Goal: Information Seeking & Learning: Learn about a topic

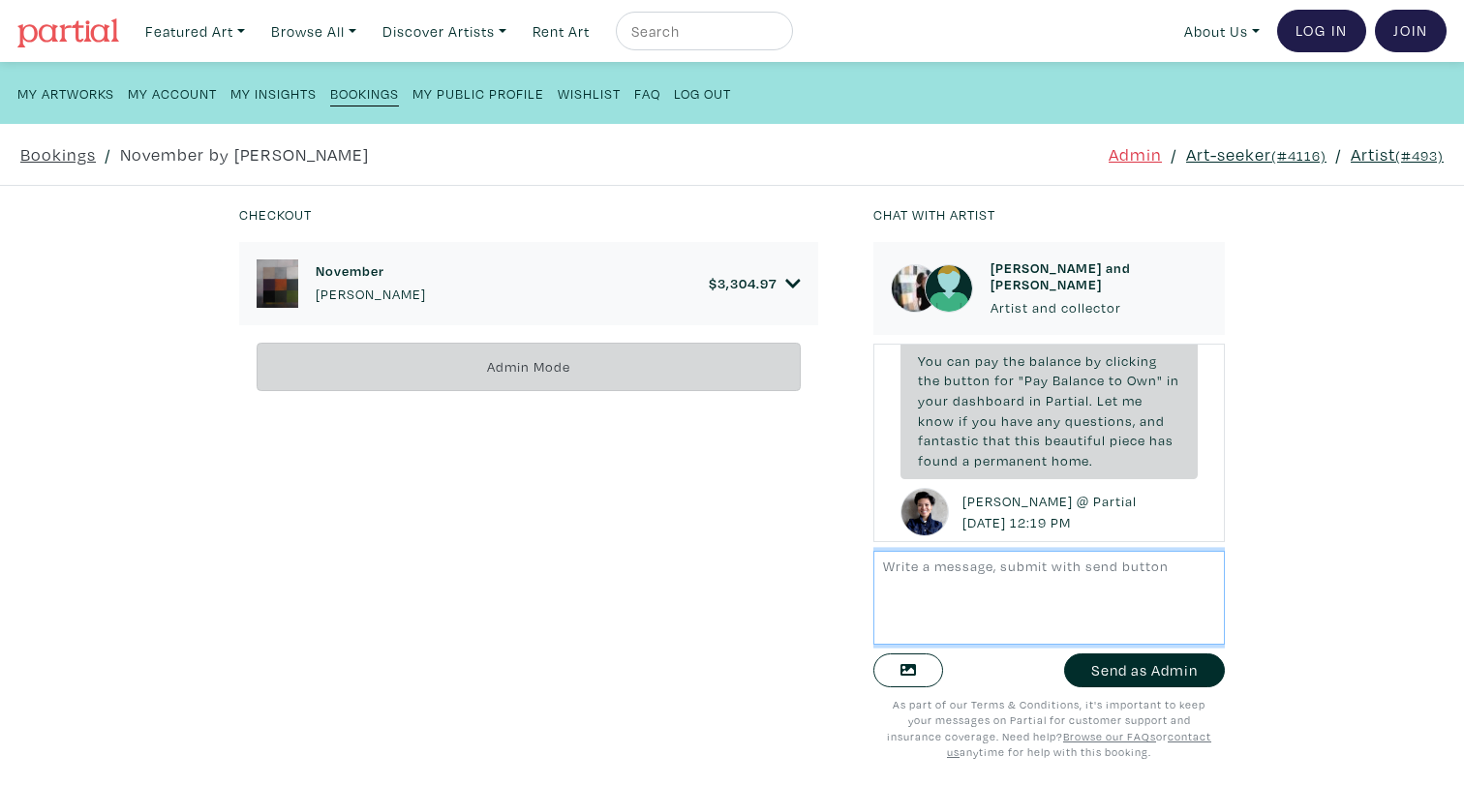
scroll to position [7766, 0]
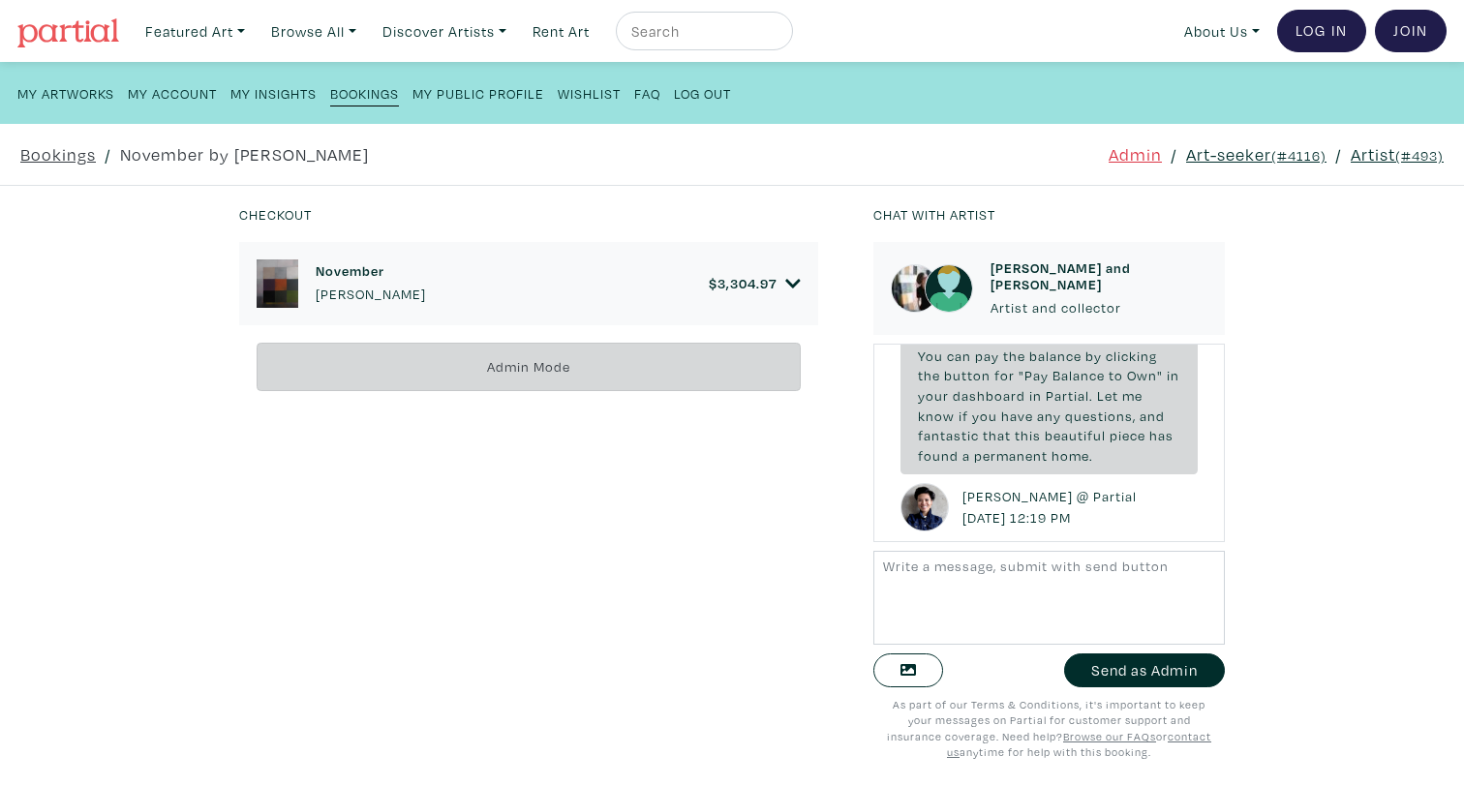
click at [801, 281] on div "November Anne-Marie Olczak $ 3,304.97" at bounding box center [528, 283] width 579 height 83
click at [793, 281] on icon at bounding box center [792, 283] width 15 height 17
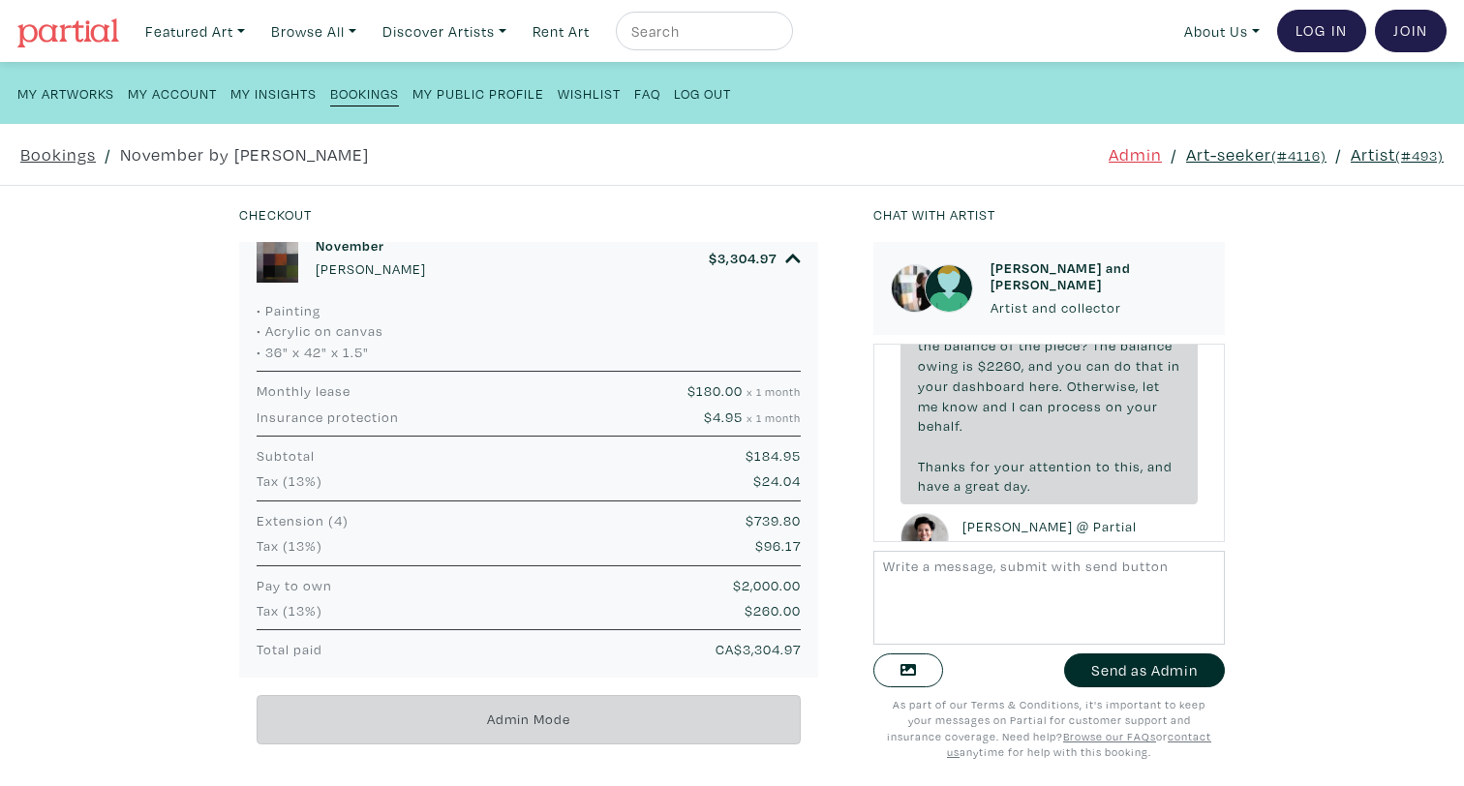
scroll to position [8565, 0]
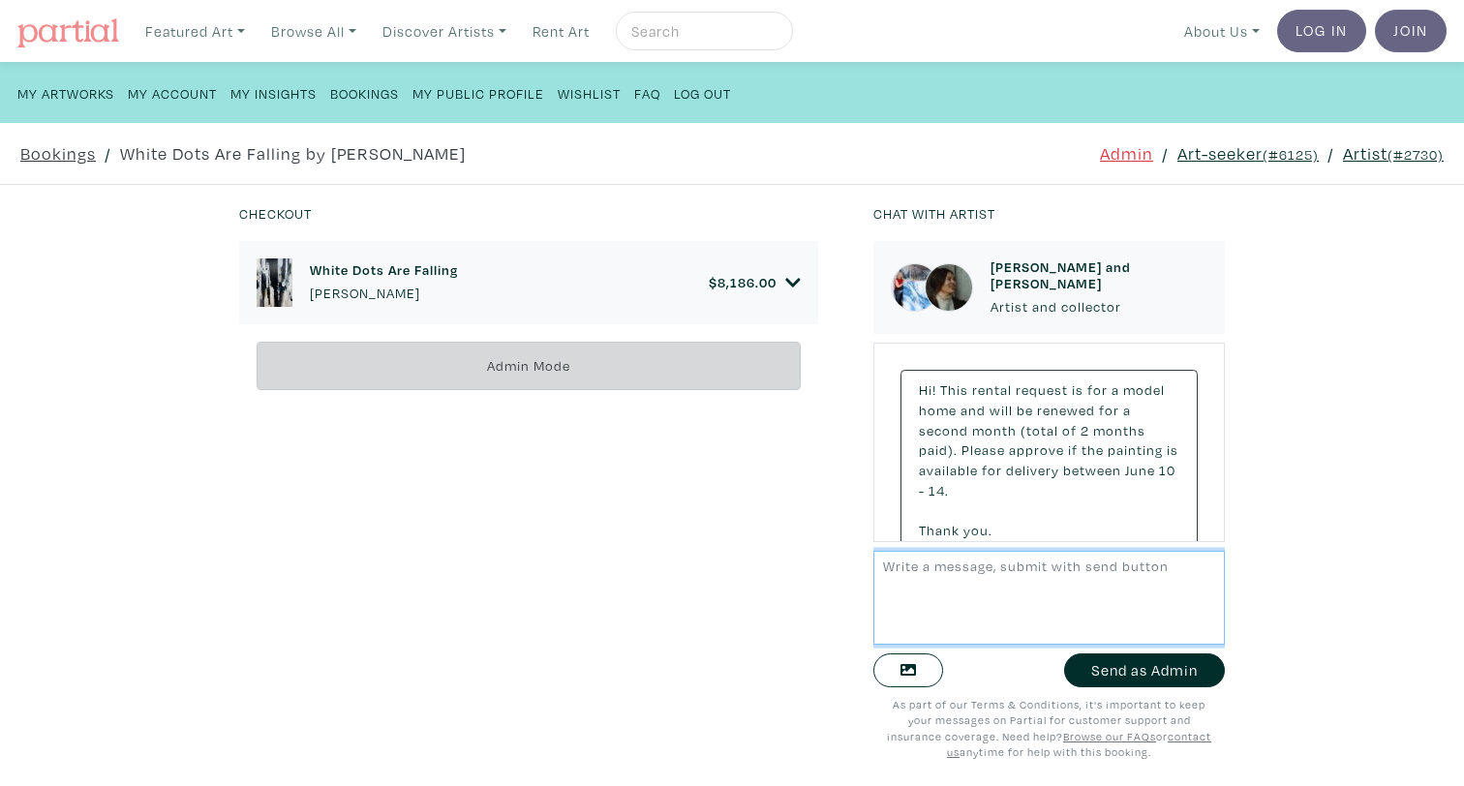
scroll to position [11694, 0]
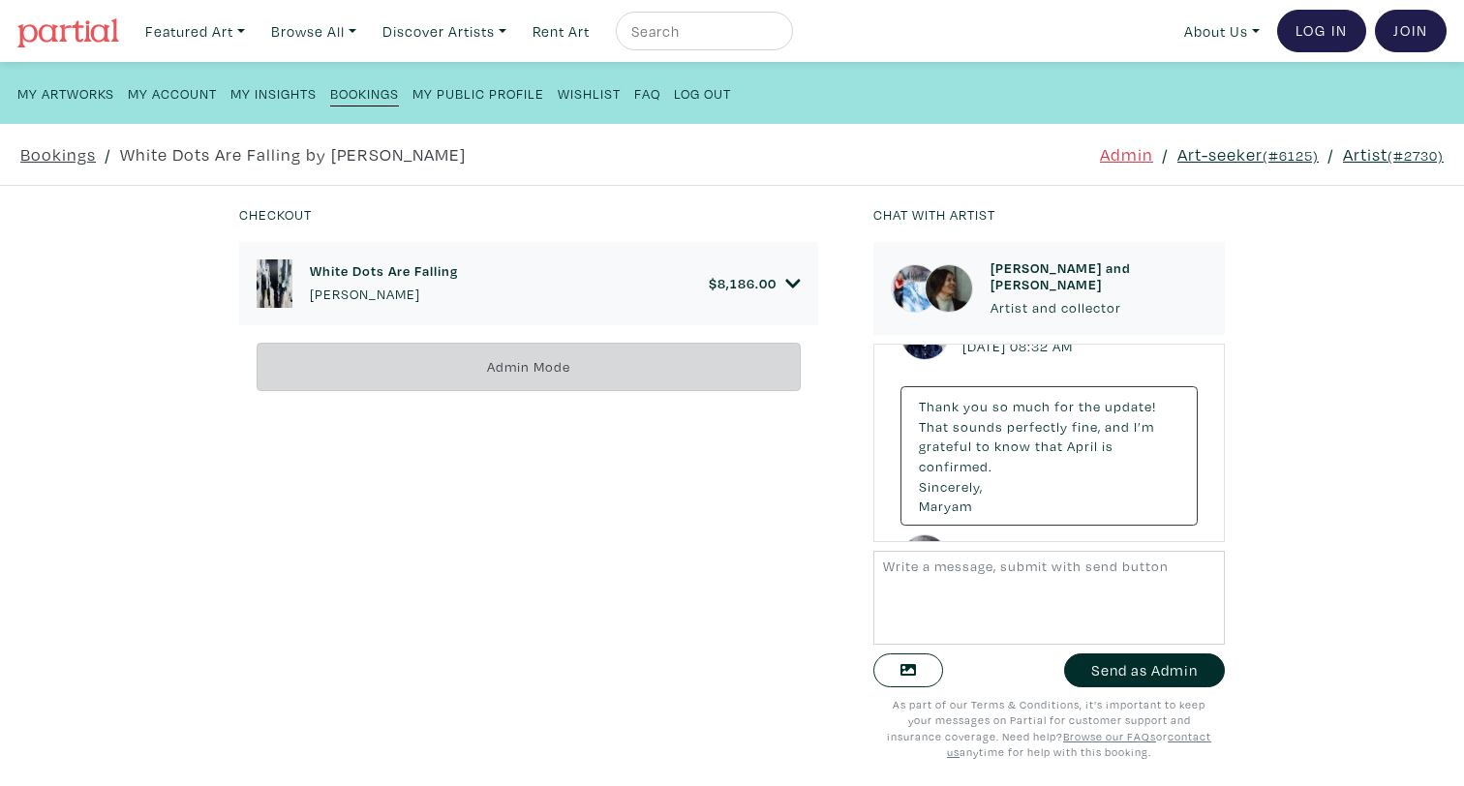
click at [1277, 161] on small "(#6125)" at bounding box center [1291, 155] width 56 height 18
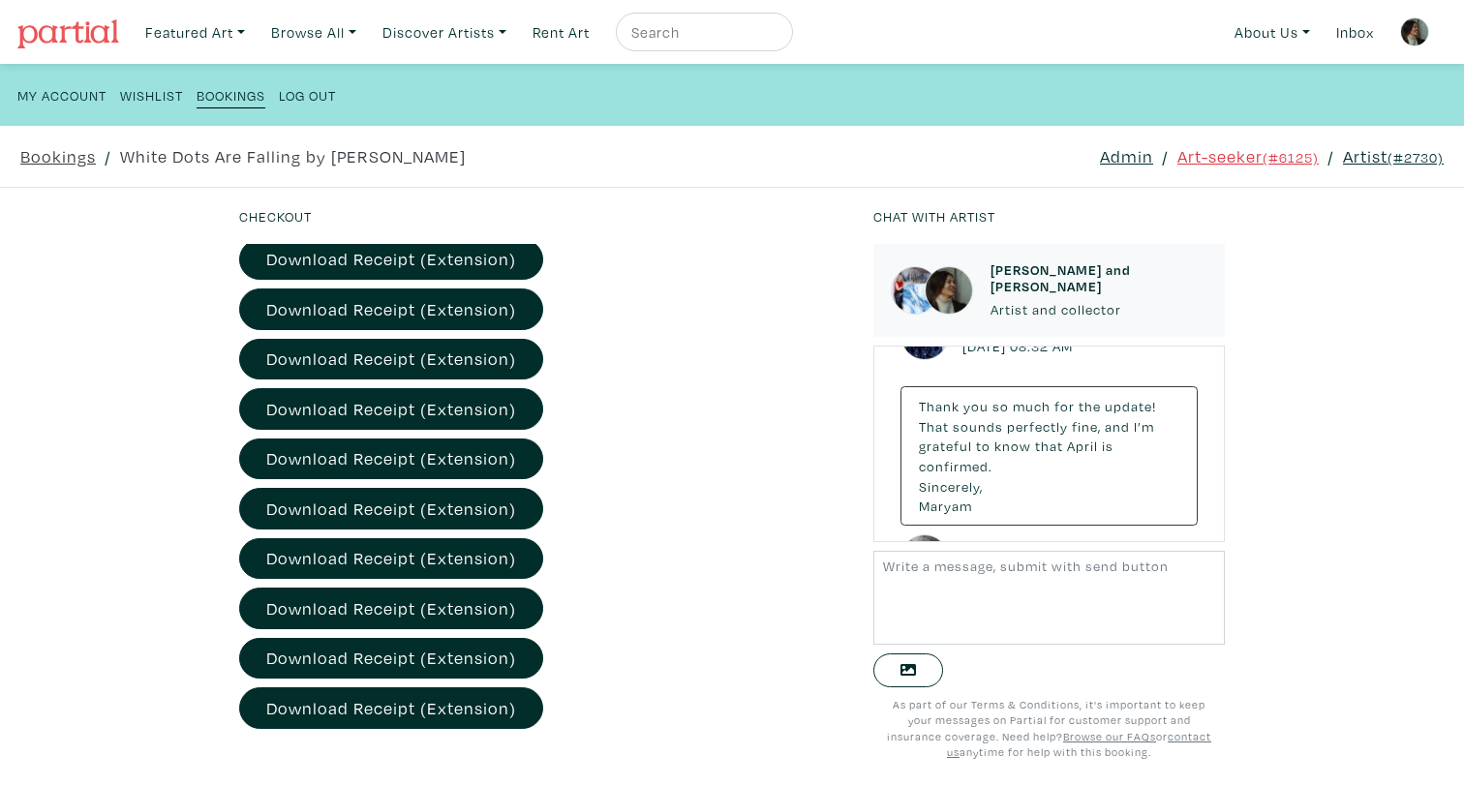
scroll to position [1229, 0]
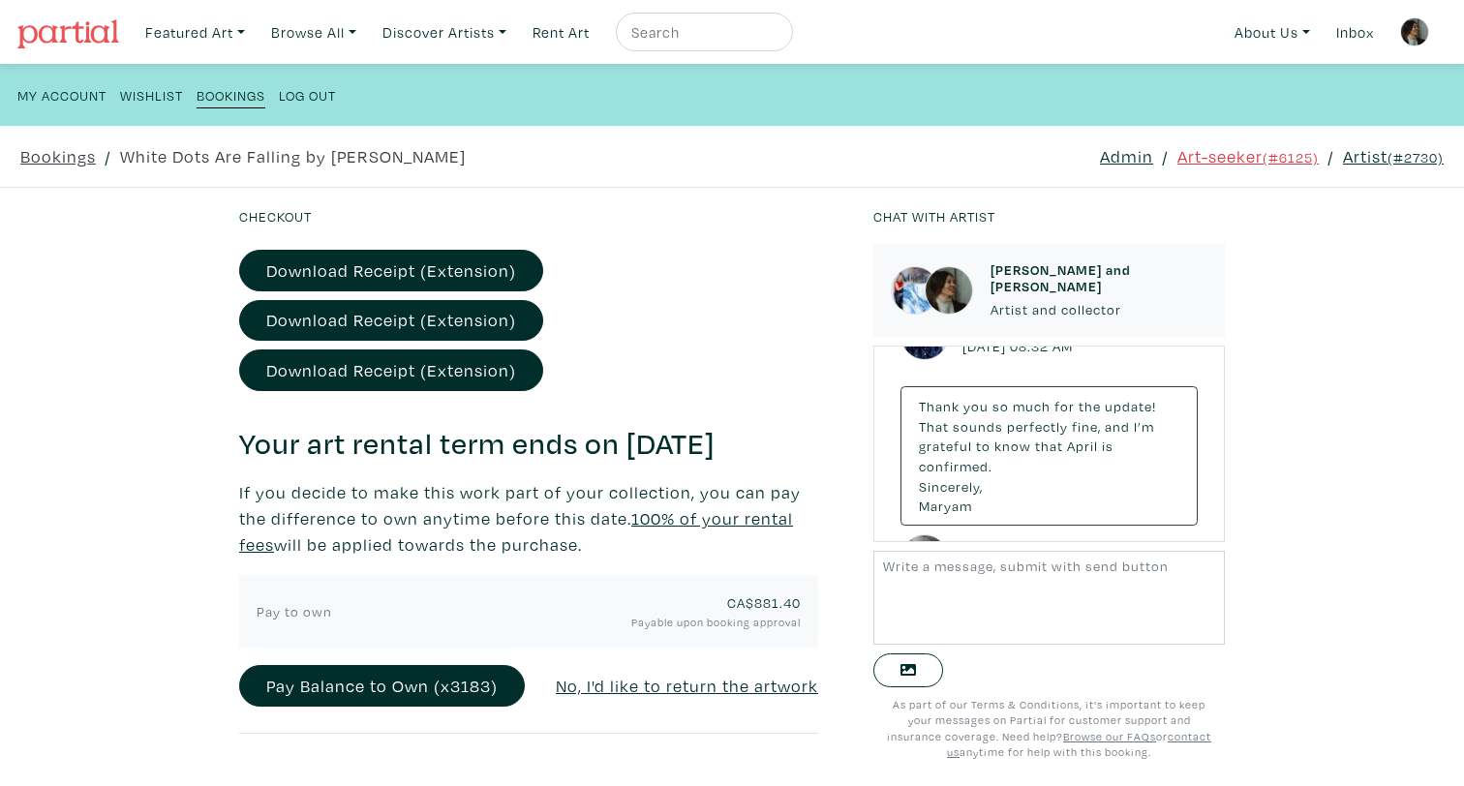
drag, startPoint x: 688, startPoint y: 636, endPoint x: 685, endPoint y: 393, distance: 243.1
click at [685, 393] on div "Congratulations - you are the proud renter of a Maryam Ebrahimi original! Thank…" at bounding box center [528, 56] width 579 height 1356
click at [685, 426] on h3 "Your art rental term ends on [DATE]" at bounding box center [528, 444] width 579 height 37
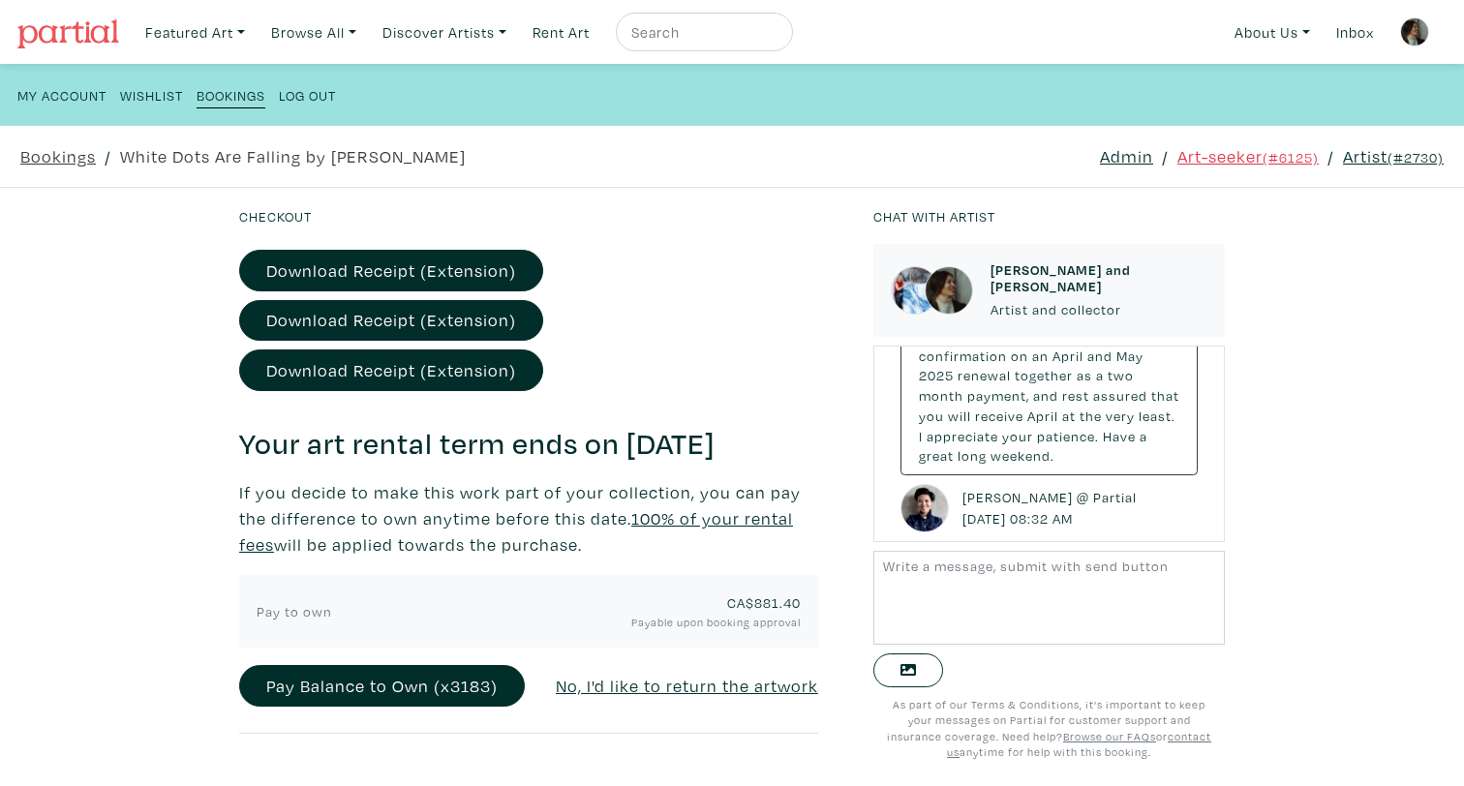
scroll to position [11426, 0]
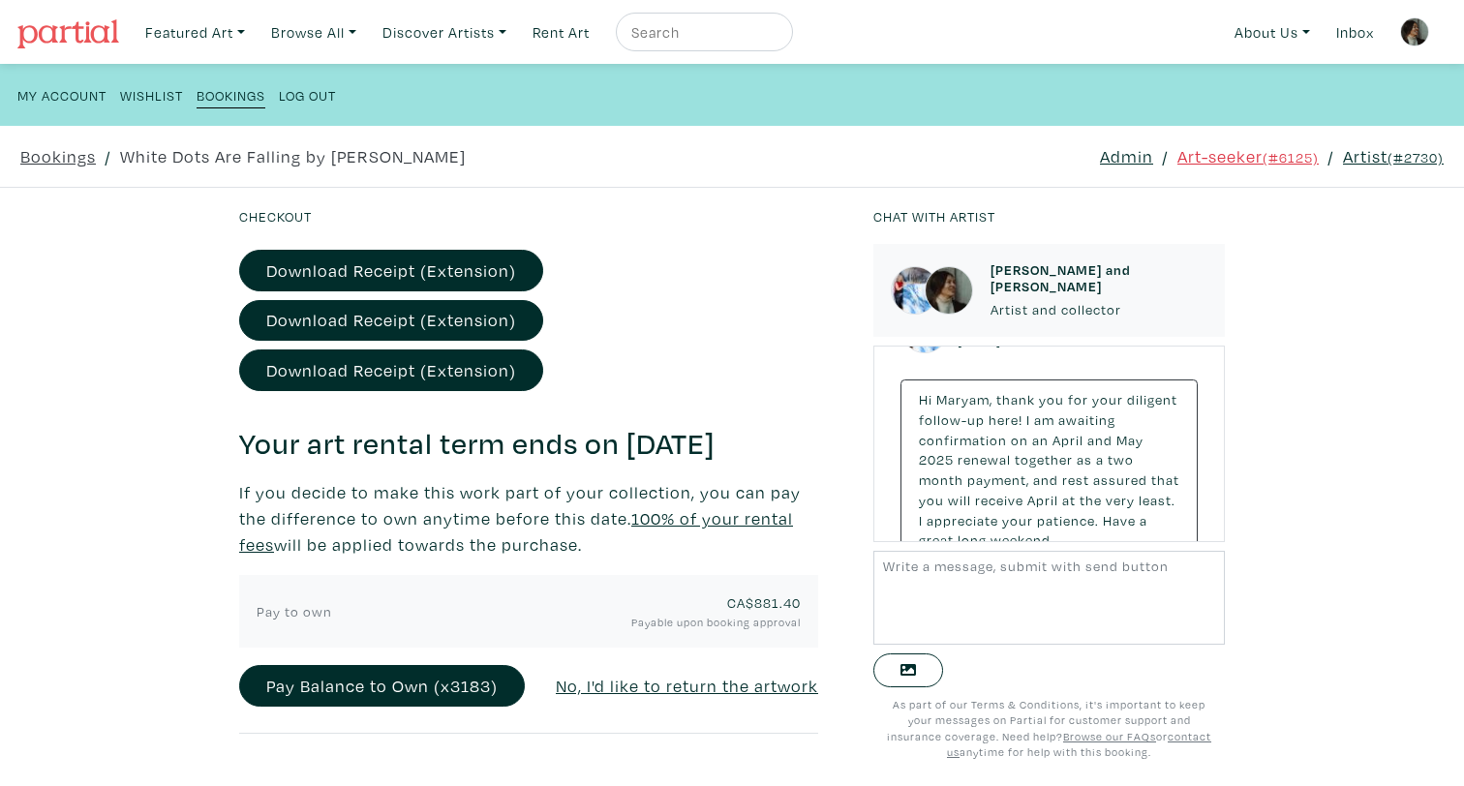
click at [997, 425] on small "Hi Maryam, thank you for your diligent follow-up here! I am awaiting on an as" at bounding box center [1049, 469] width 261 height 159
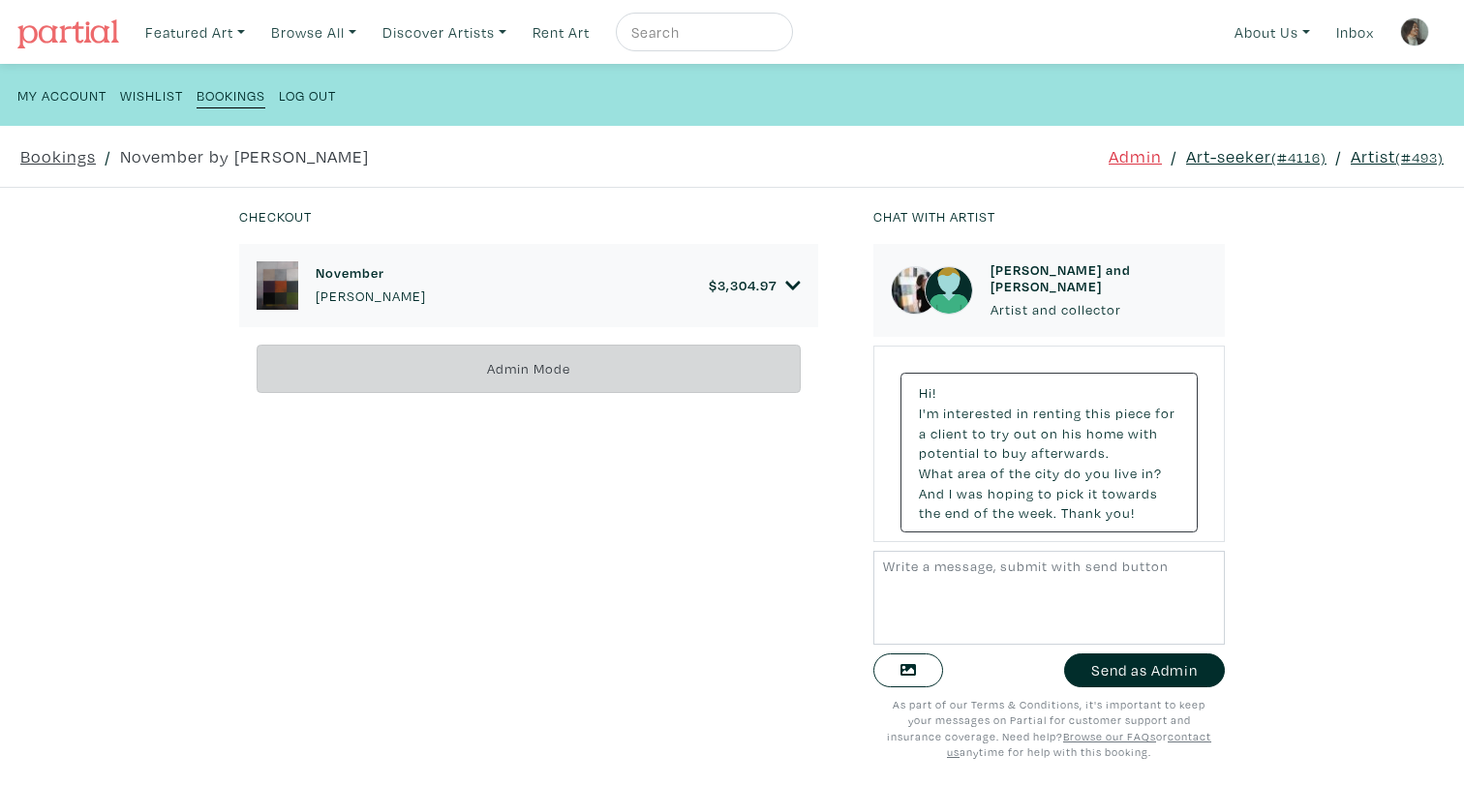
scroll to position [8568, 0]
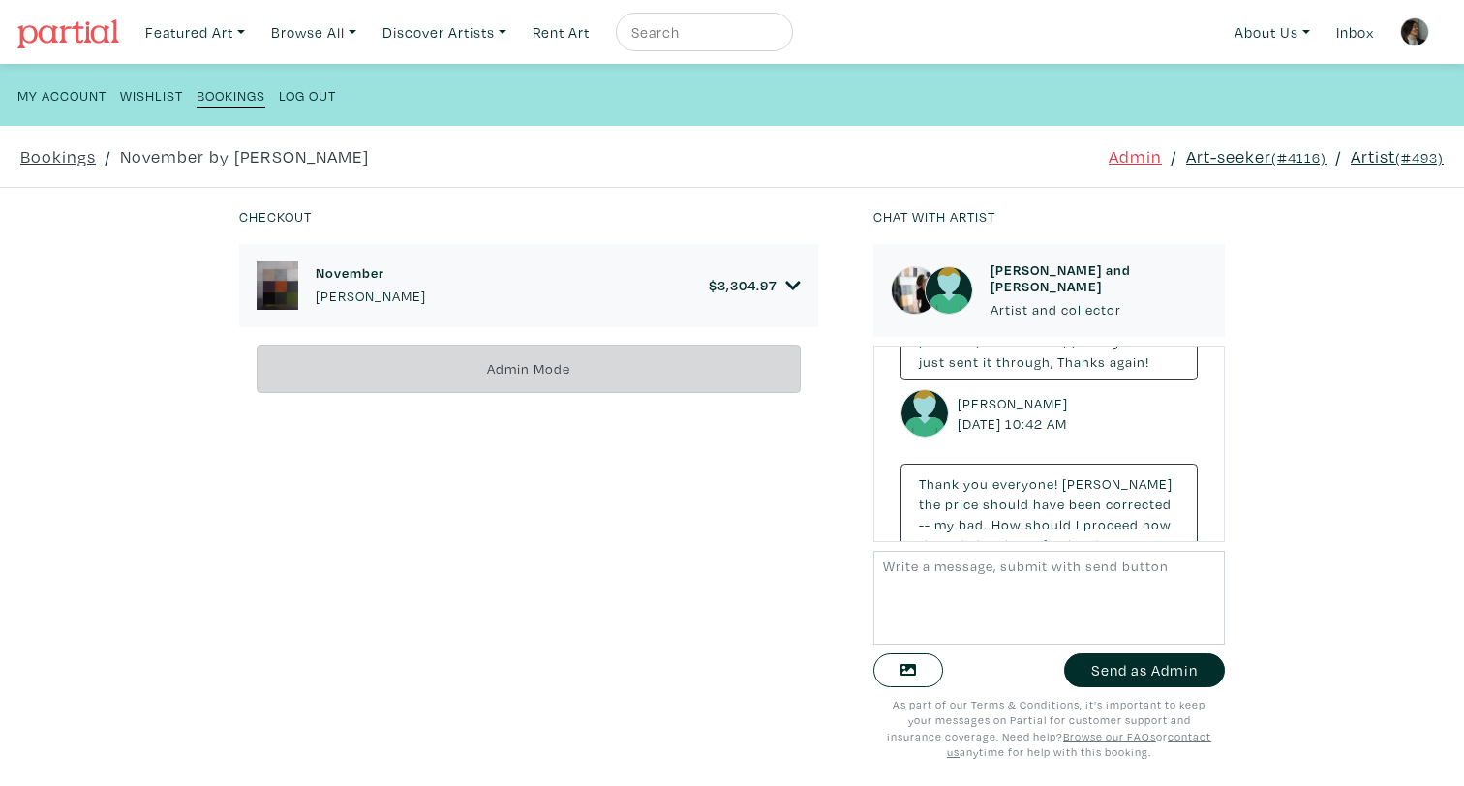
click at [804, 268] on div "November Anne-Marie Olczak $ 3,304.97" at bounding box center [528, 285] width 579 height 83
click at [793, 284] on icon at bounding box center [792, 285] width 15 height 17
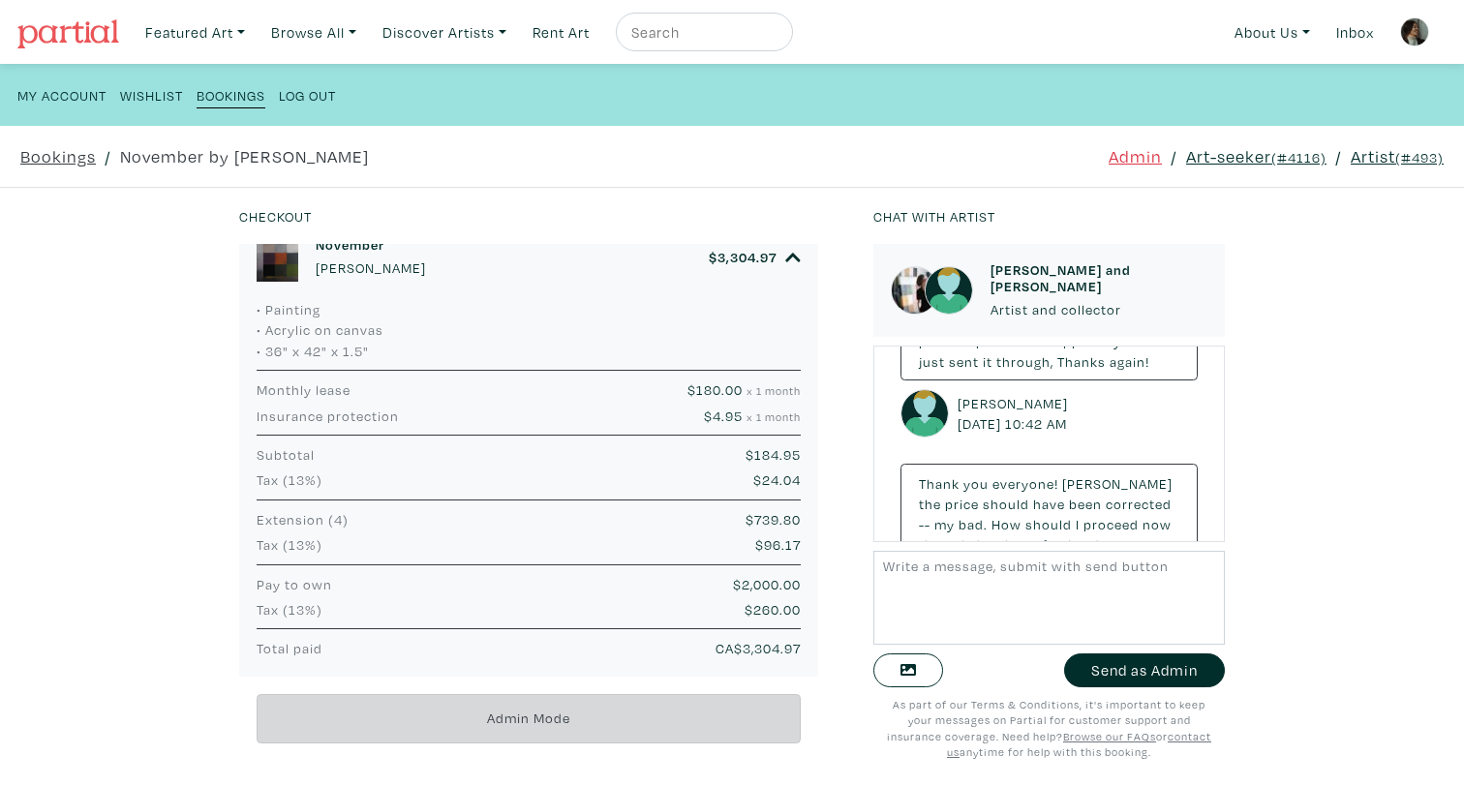
scroll to position [0, 0]
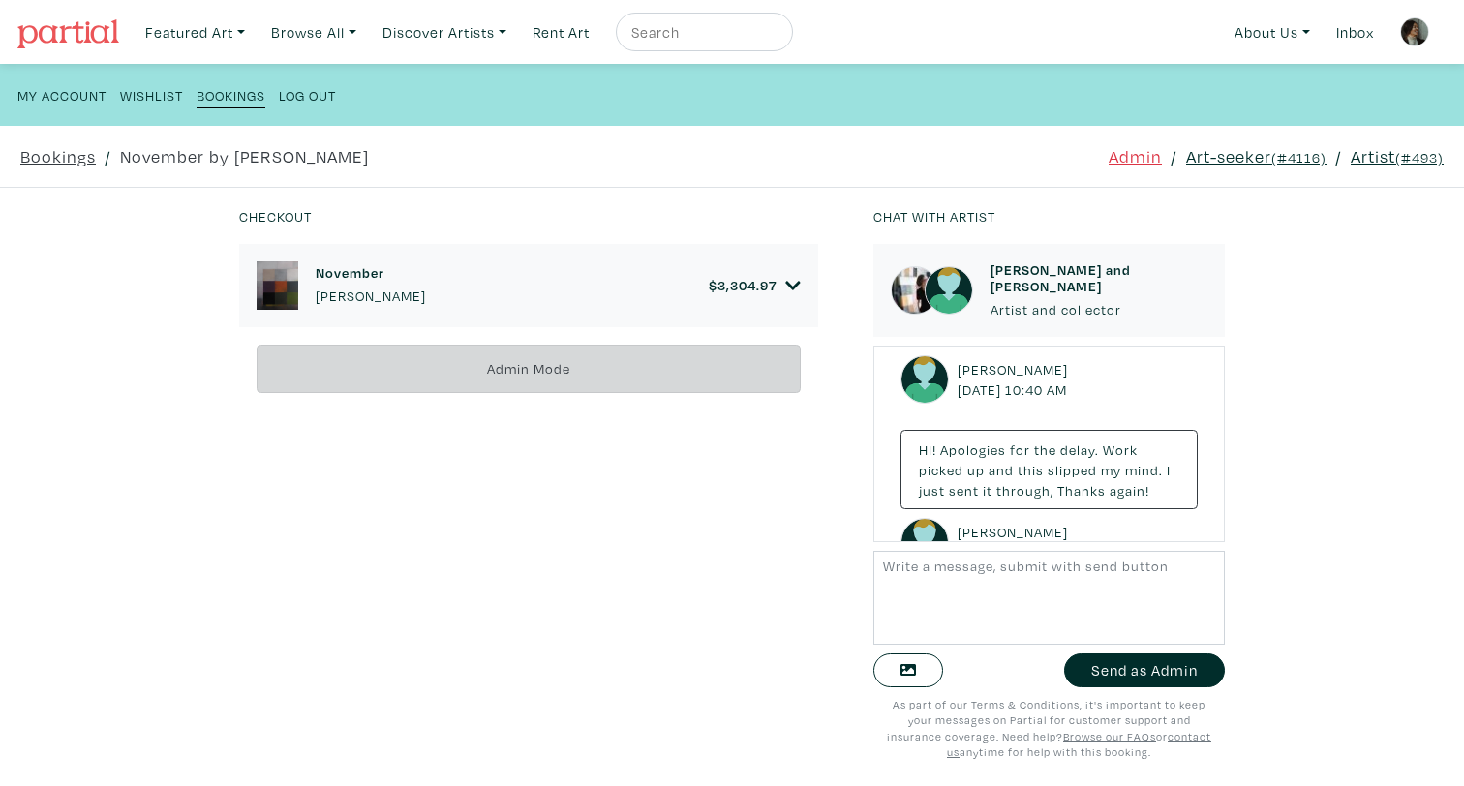
scroll to position [8455, 0]
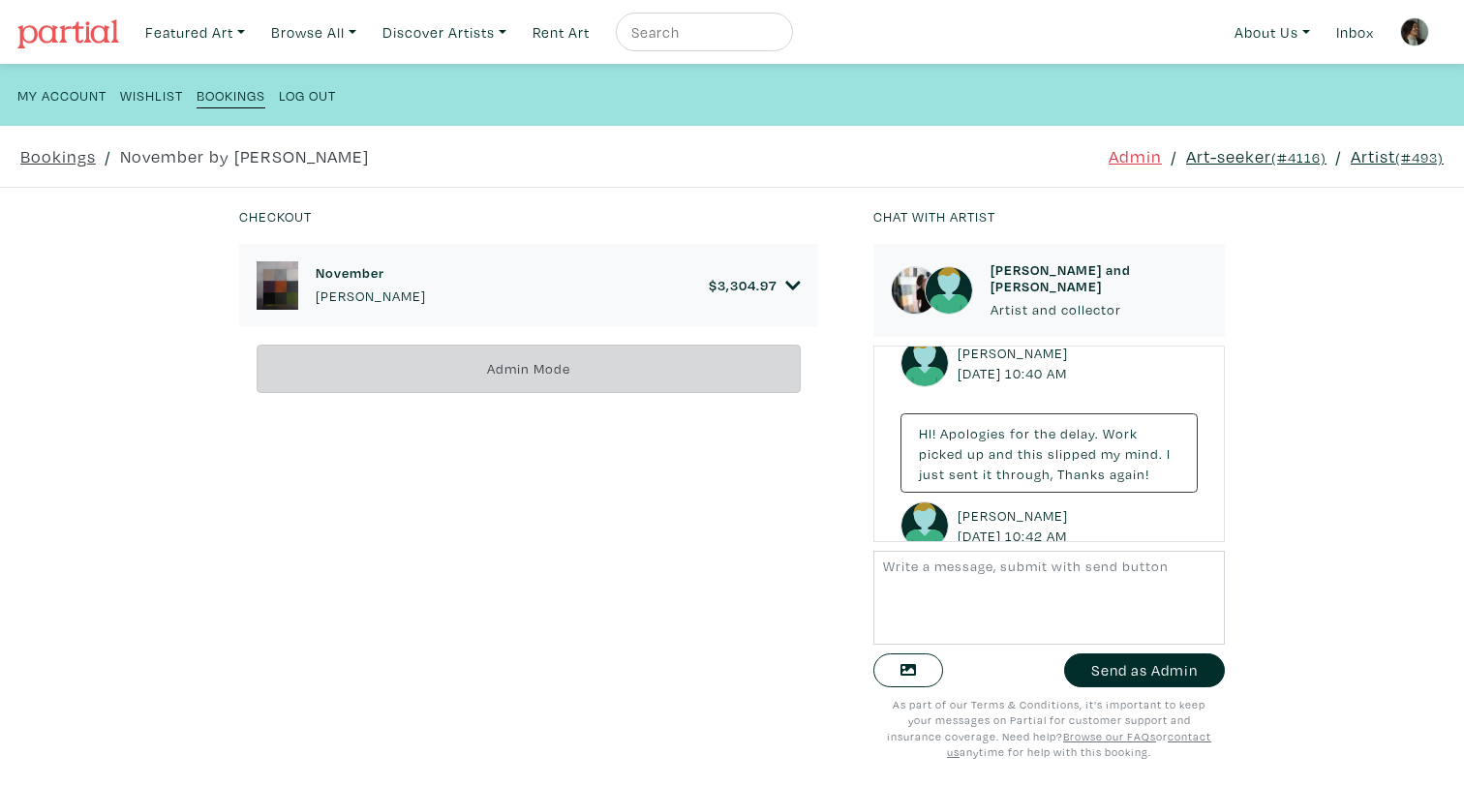
click at [1104, 576] on div "Thank you everyone! Tammy the price should have been corrected -- my bad. How s…" at bounding box center [1049, 626] width 297 height 100
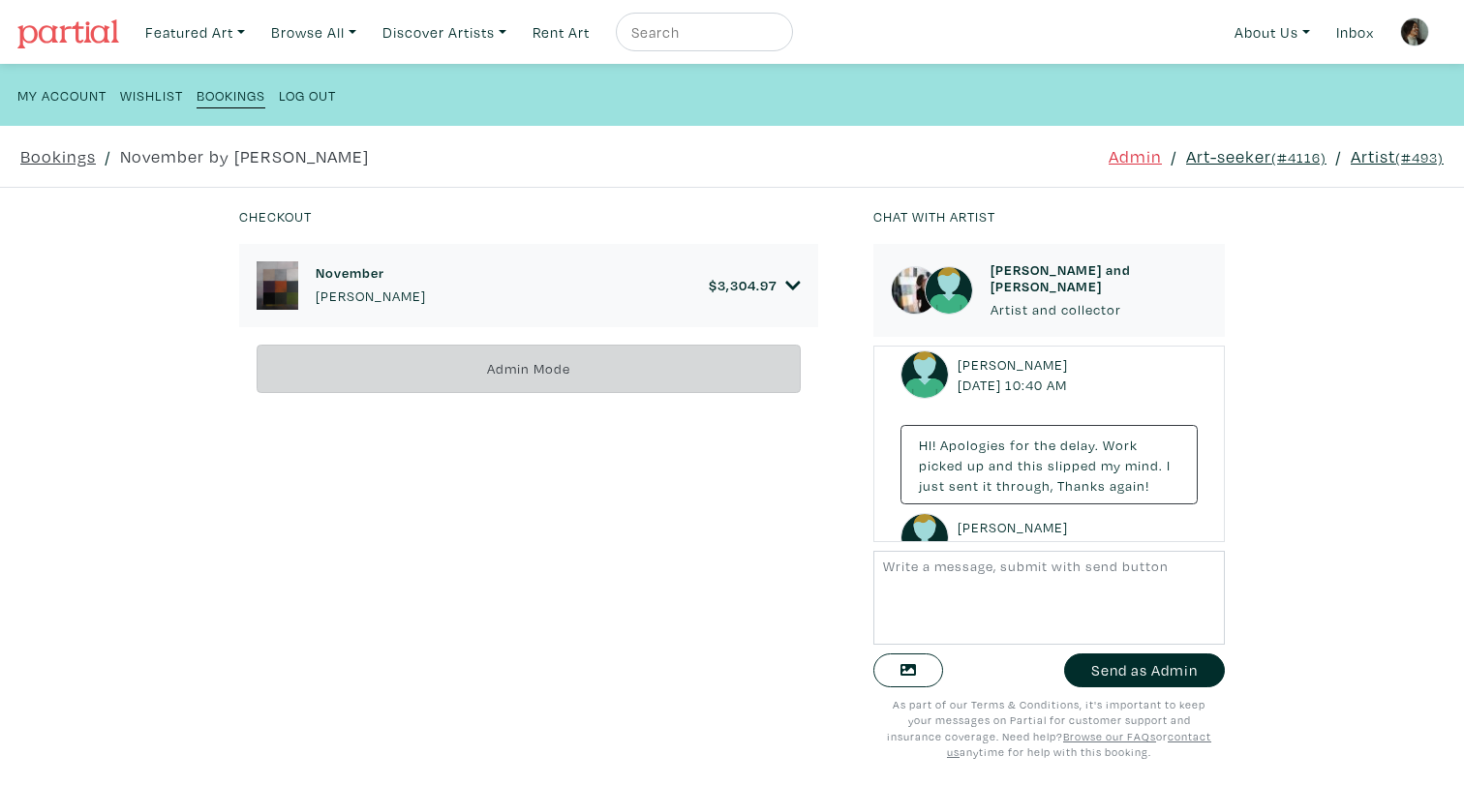
scroll to position [8567, 0]
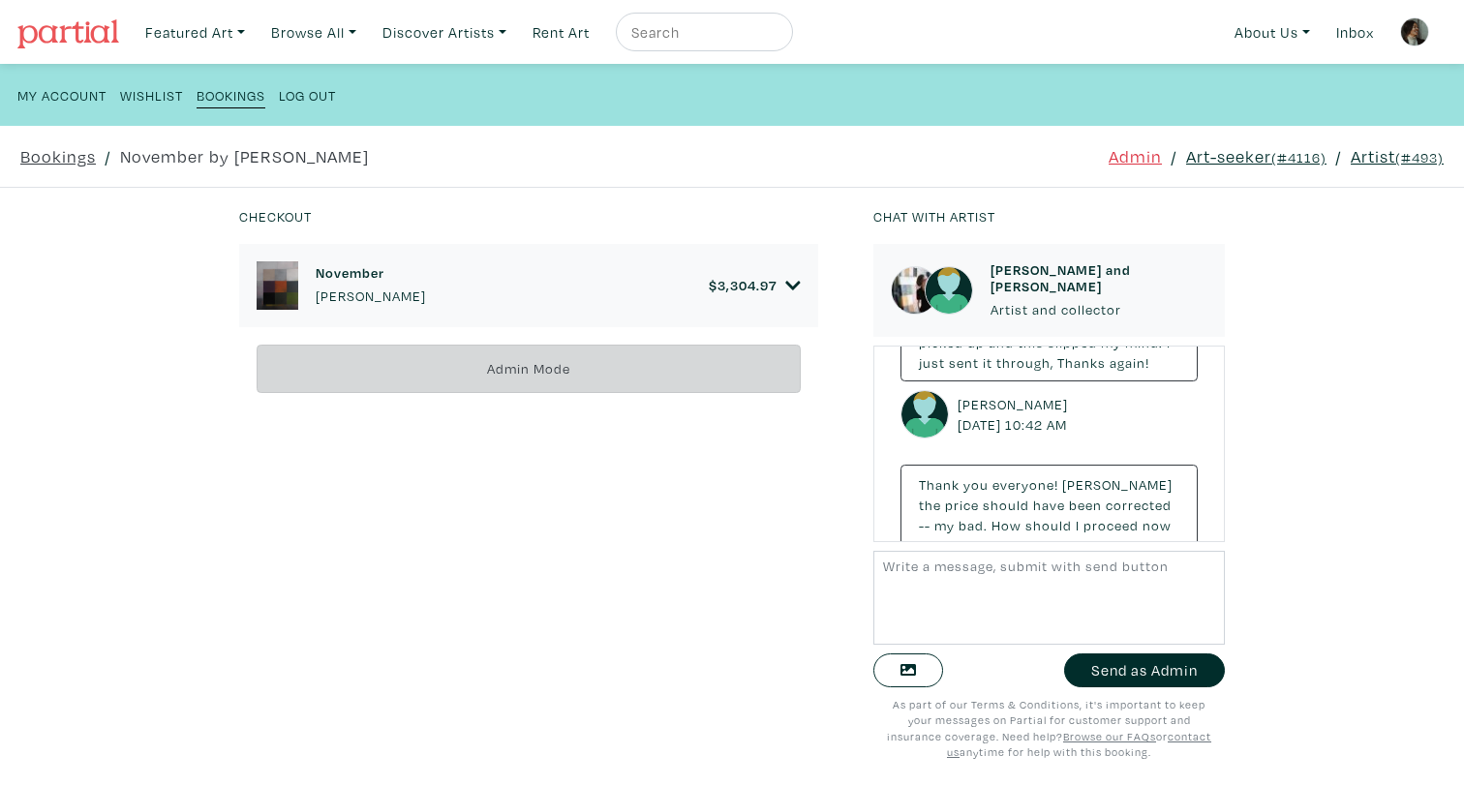
click at [805, 290] on div "November Anne-Marie Olczak $ 3,304.97" at bounding box center [528, 285] width 579 height 83
click at [791, 283] on icon at bounding box center [792, 285] width 15 height 17
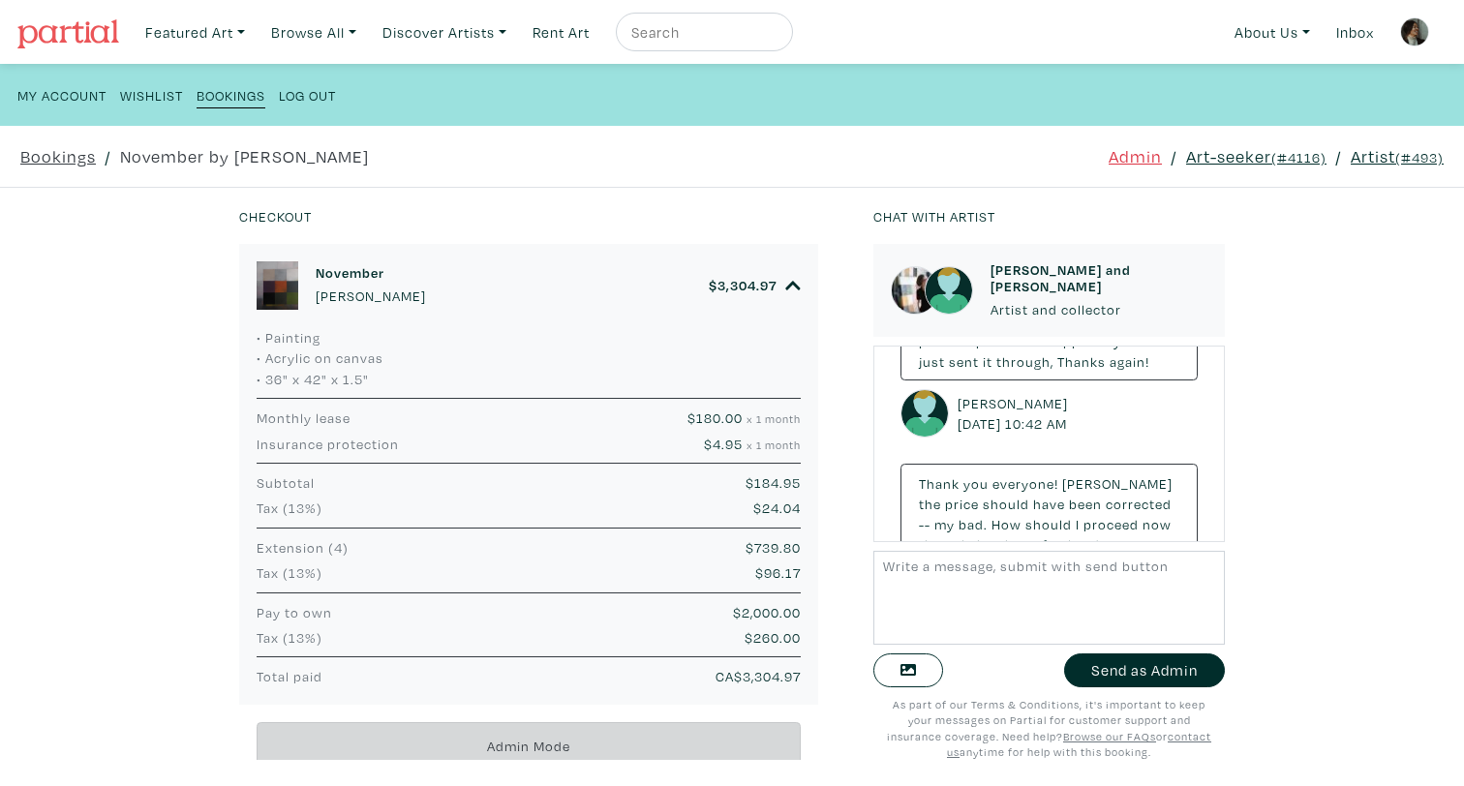
click at [360, 277] on h6 "November" at bounding box center [371, 272] width 110 height 16
click at [503, 518] on div "• Painting • Acrylic on canvas • 36" x 42" x 1.5" Anne-Marie Olczak Artist memb…" at bounding box center [528, 516] width 579 height 378
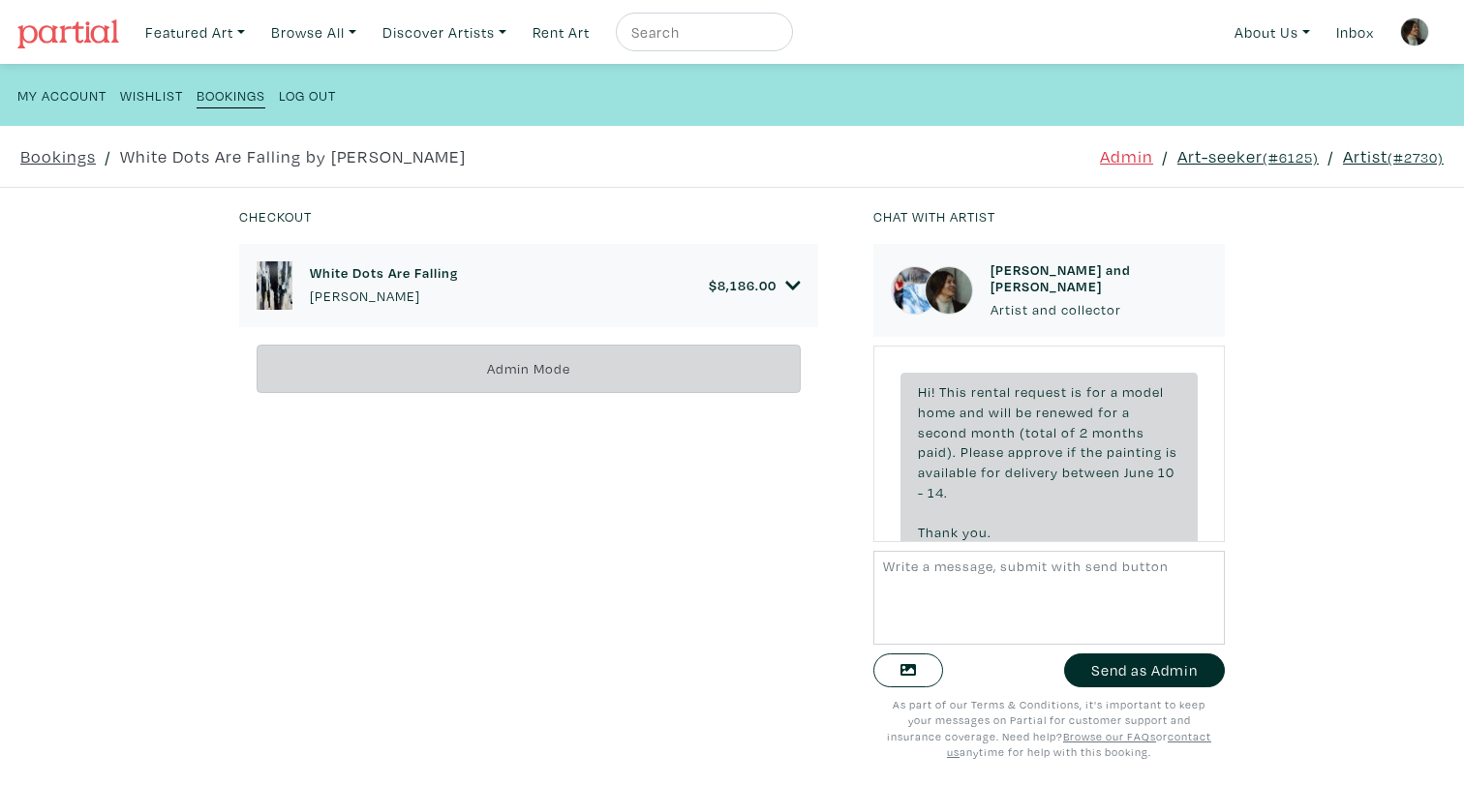
scroll to position [11649, 0]
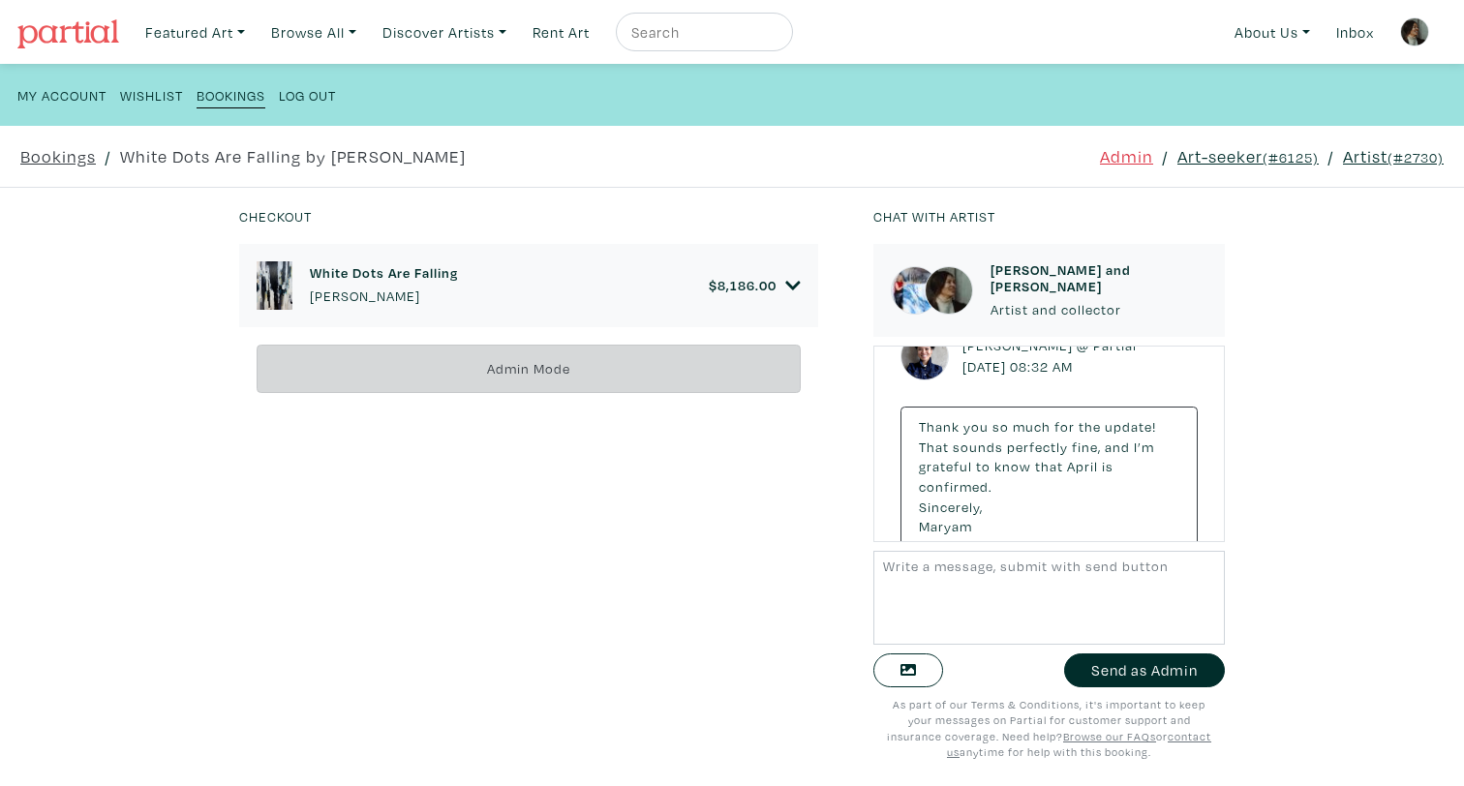
click at [1202, 169] on div "Bookings / White Dots Are Falling by Maryam Ebrahimi Admin / Art-seeker (#6125)…" at bounding box center [732, 156] width 1476 height 61
click at [1203, 154] on link "Art-seeker (#6125)" at bounding box center [1248, 156] width 141 height 26
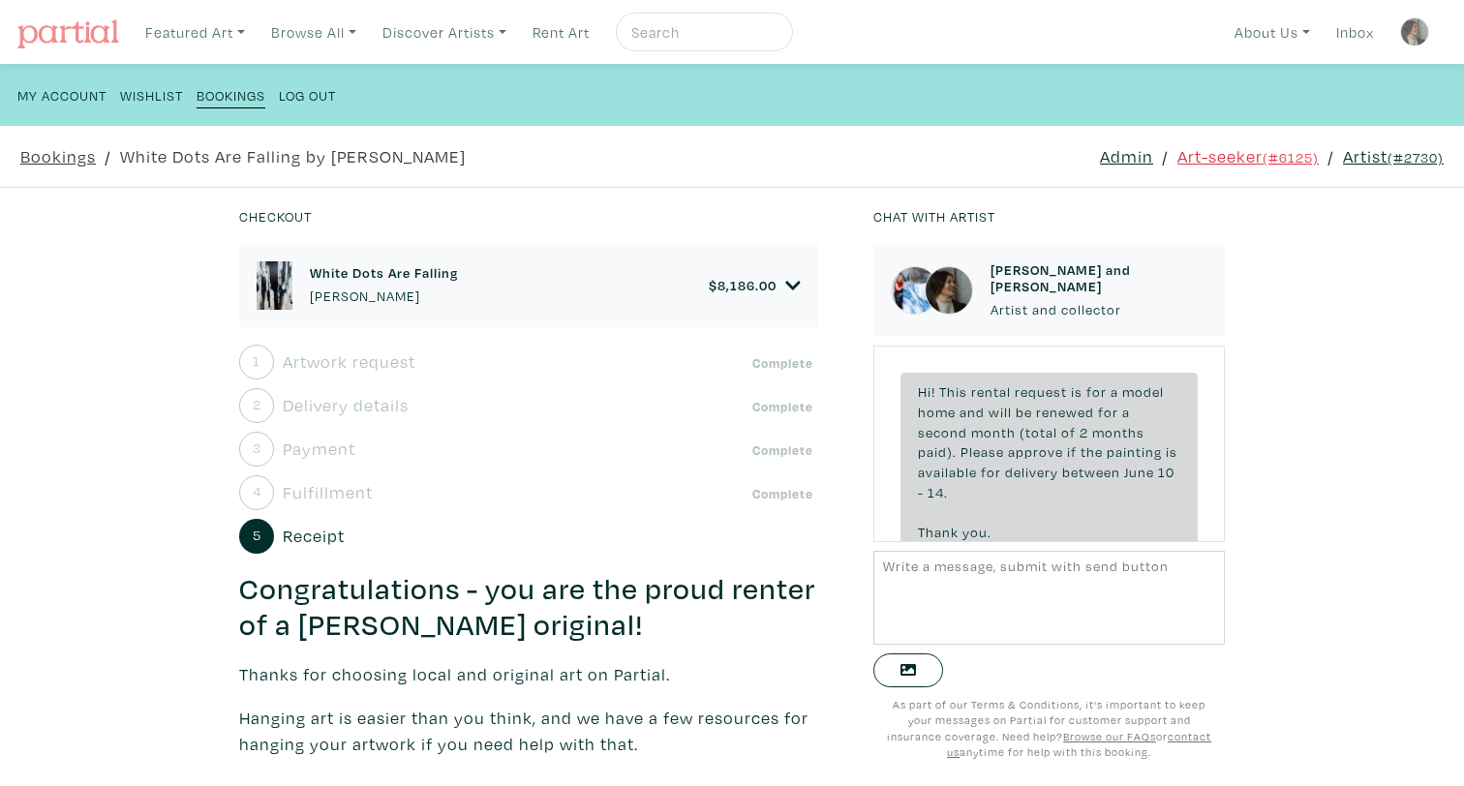
scroll to position [11682, 0]
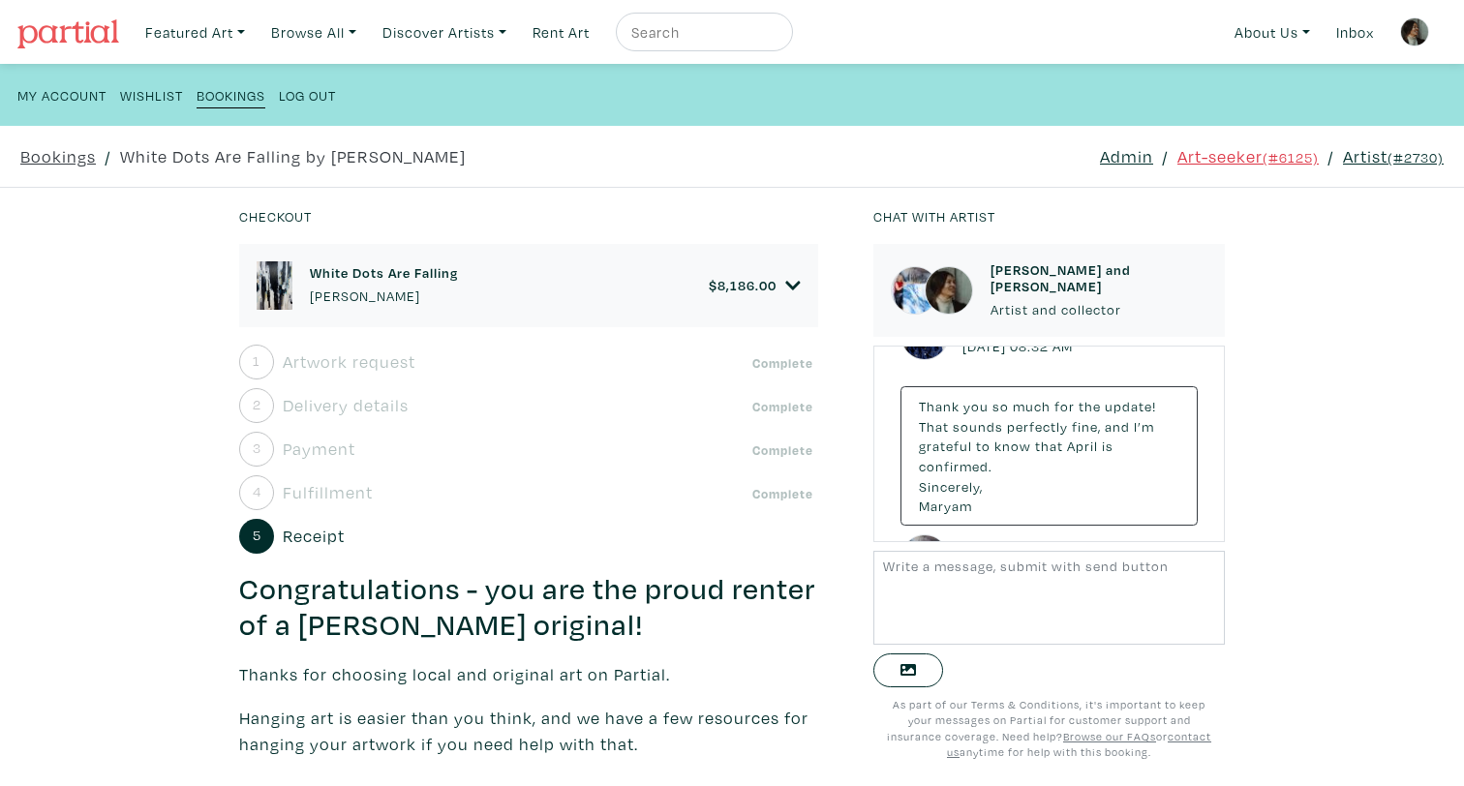
click at [785, 268] on div "White Dots Are Falling Maryam Ebrahimi $ 8,186.00" at bounding box center [529, 286] width 544 height 48
click at [790, 278] on icon at bounding box center [792, 285] width 15 height 17
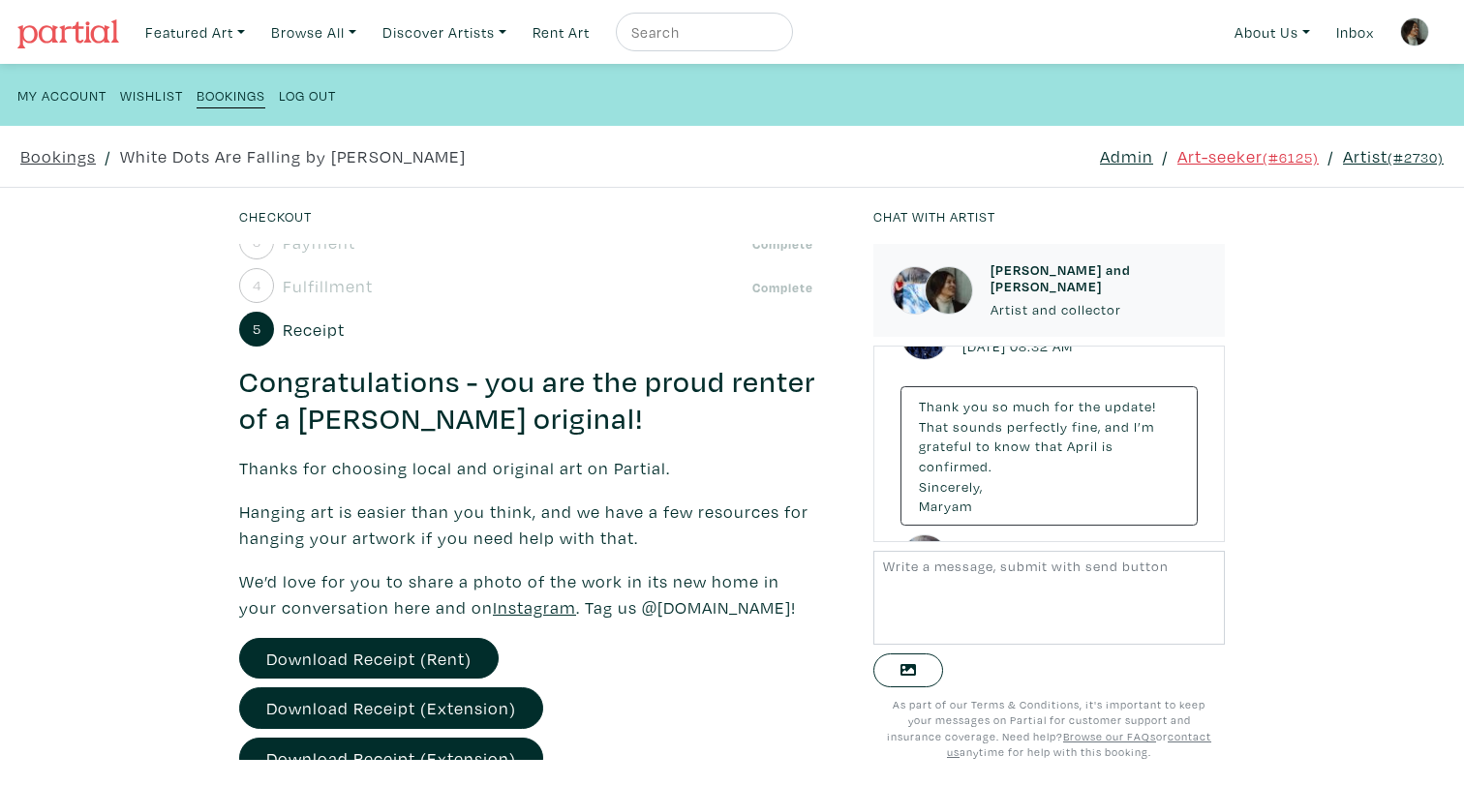
scroll to position [572, 0]
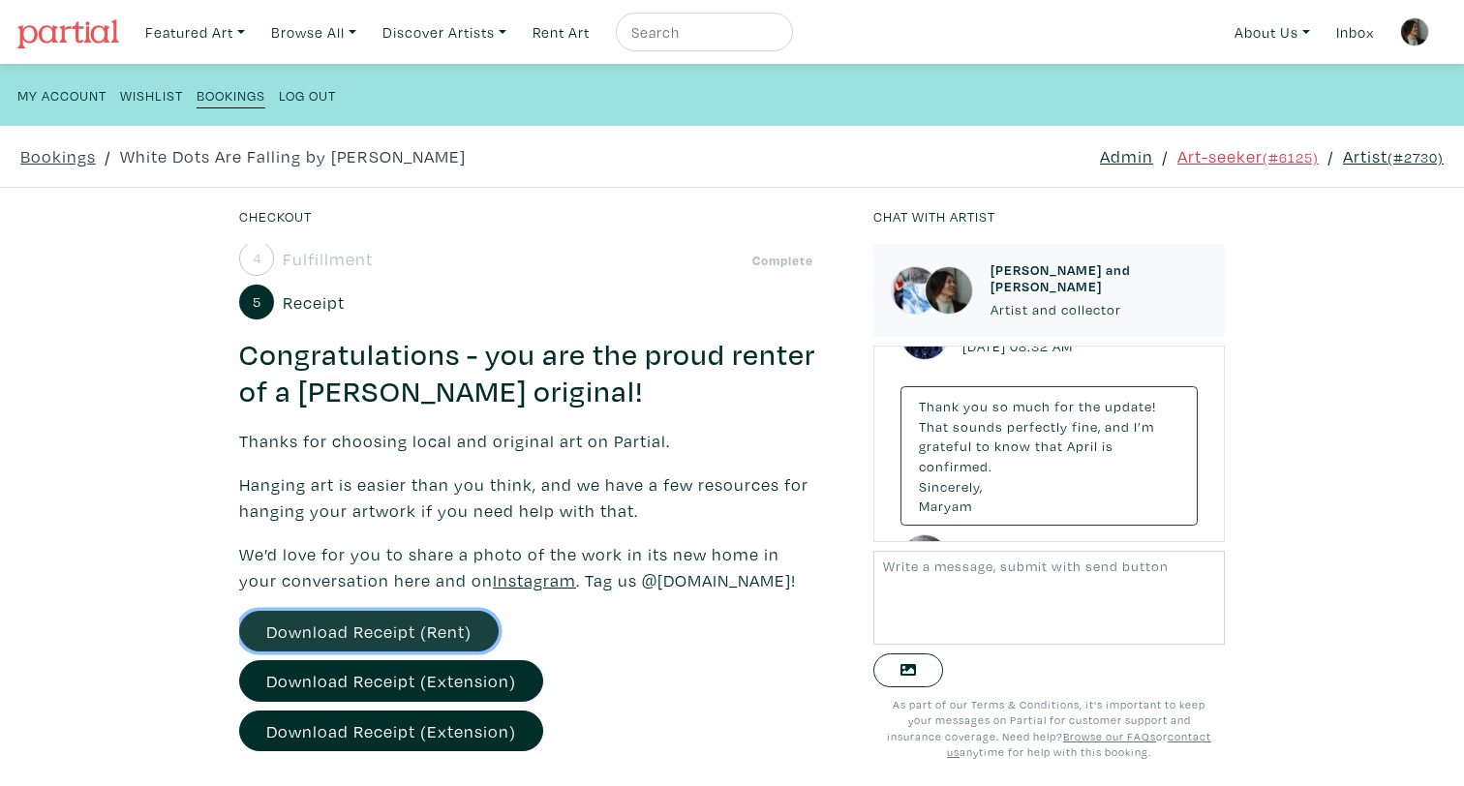
click at [387, 632] on link "Download Receipt (Rent)" at bounding box center [369, 632] width 260 height 42
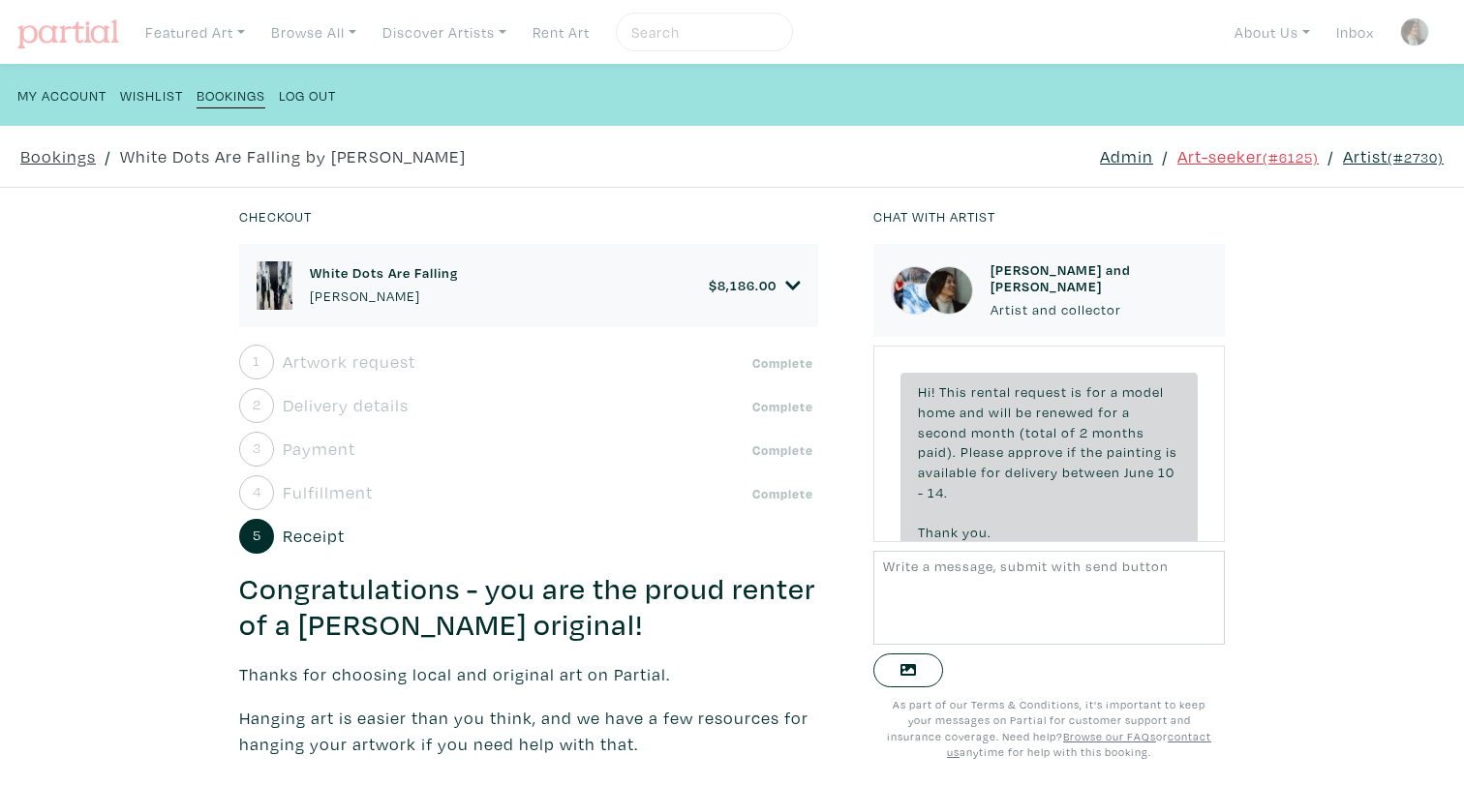
scroll to position [11682, 0]
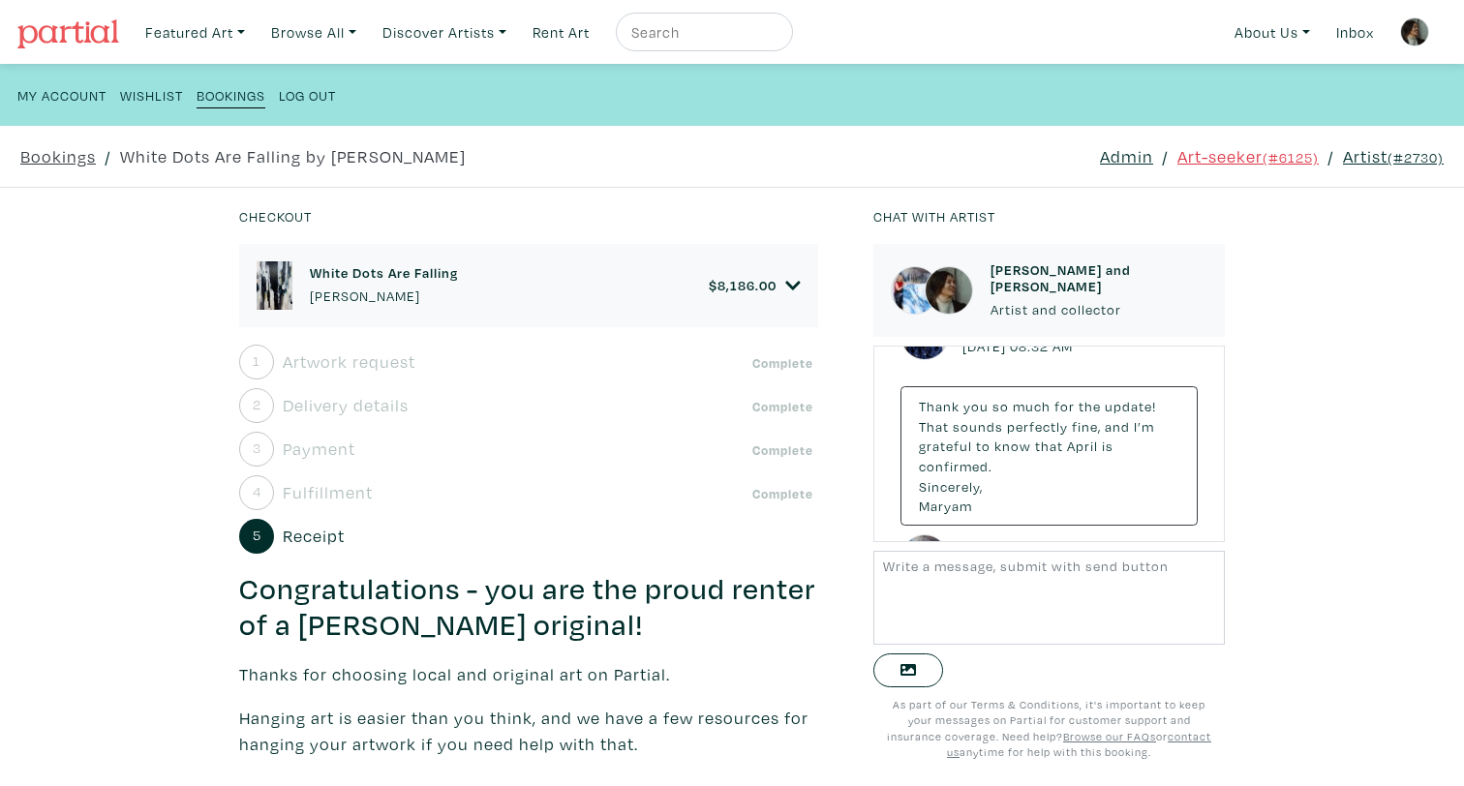
click at [32, 45] on img at bounding box center [68, 33] width 102 height 29
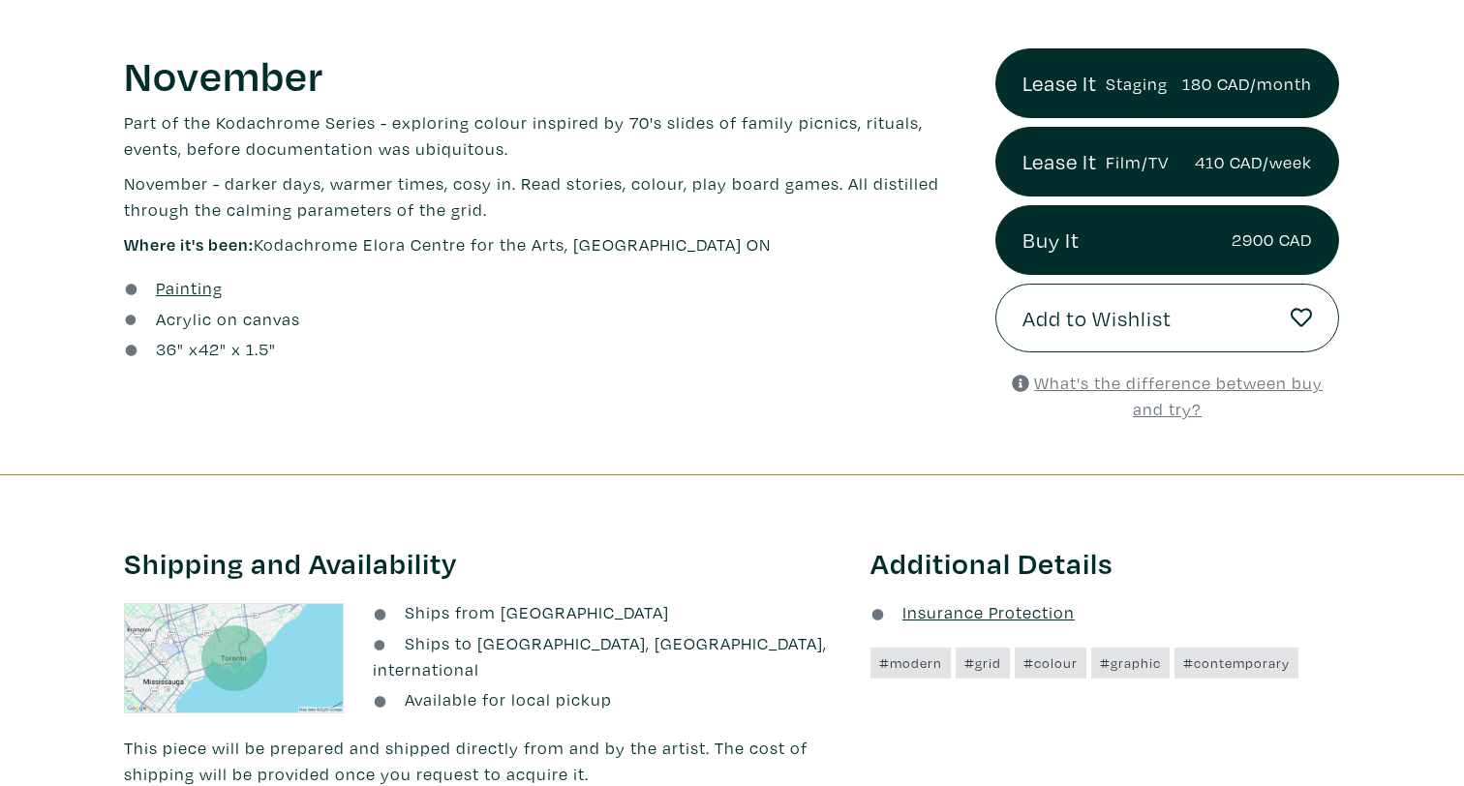
scroll to position [703, 0]
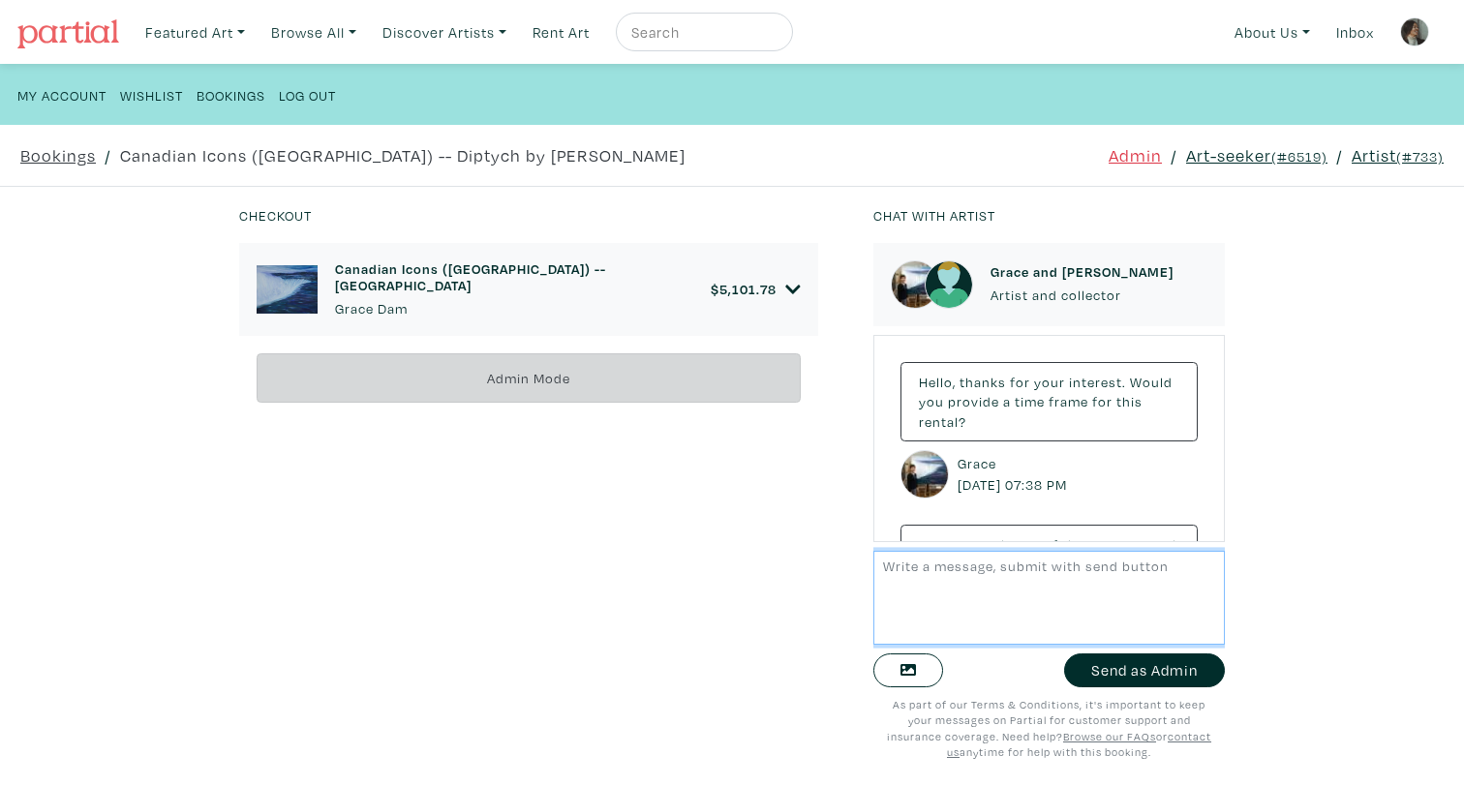
scroll to position [6684, 0]
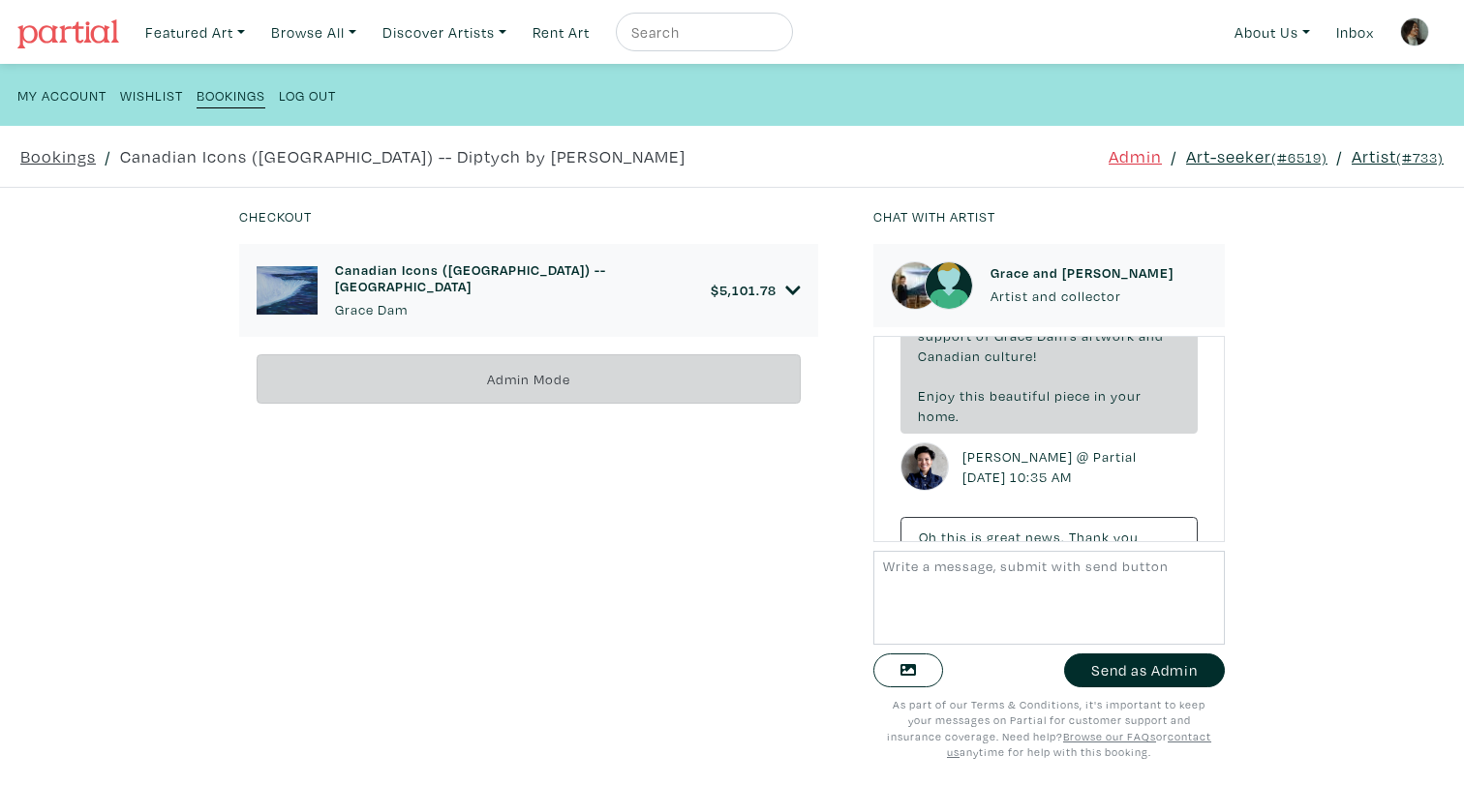
click at [791, 283] on icon at bounding box center [792, 290] width 15 height 17
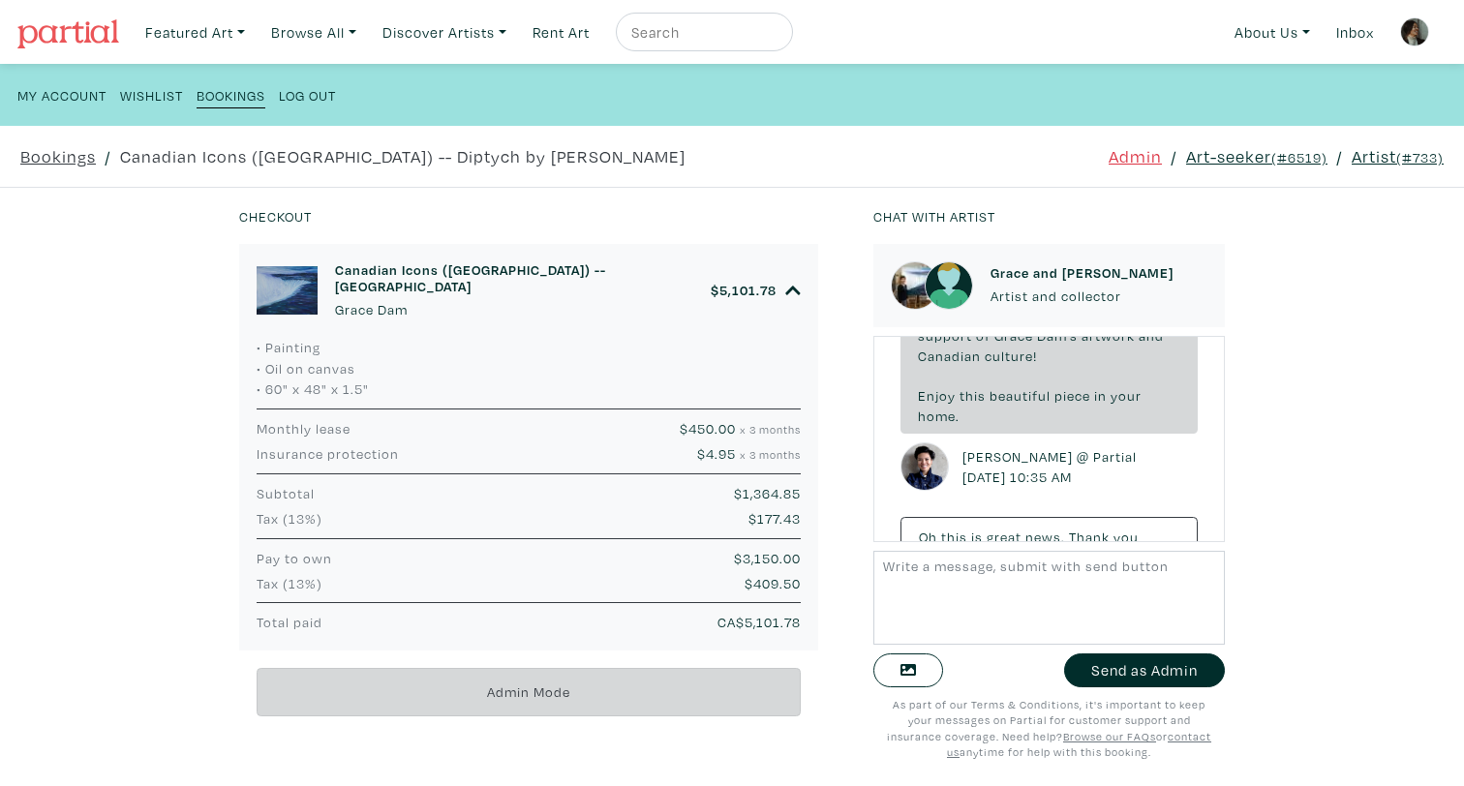
click at [438, 277] on h6 "Canadian Icons ([GEOGRAPHIC_DATA]) -- [GEOGRAPHIC_DATA]" at bounding box center [523, 279] width 376 height 34
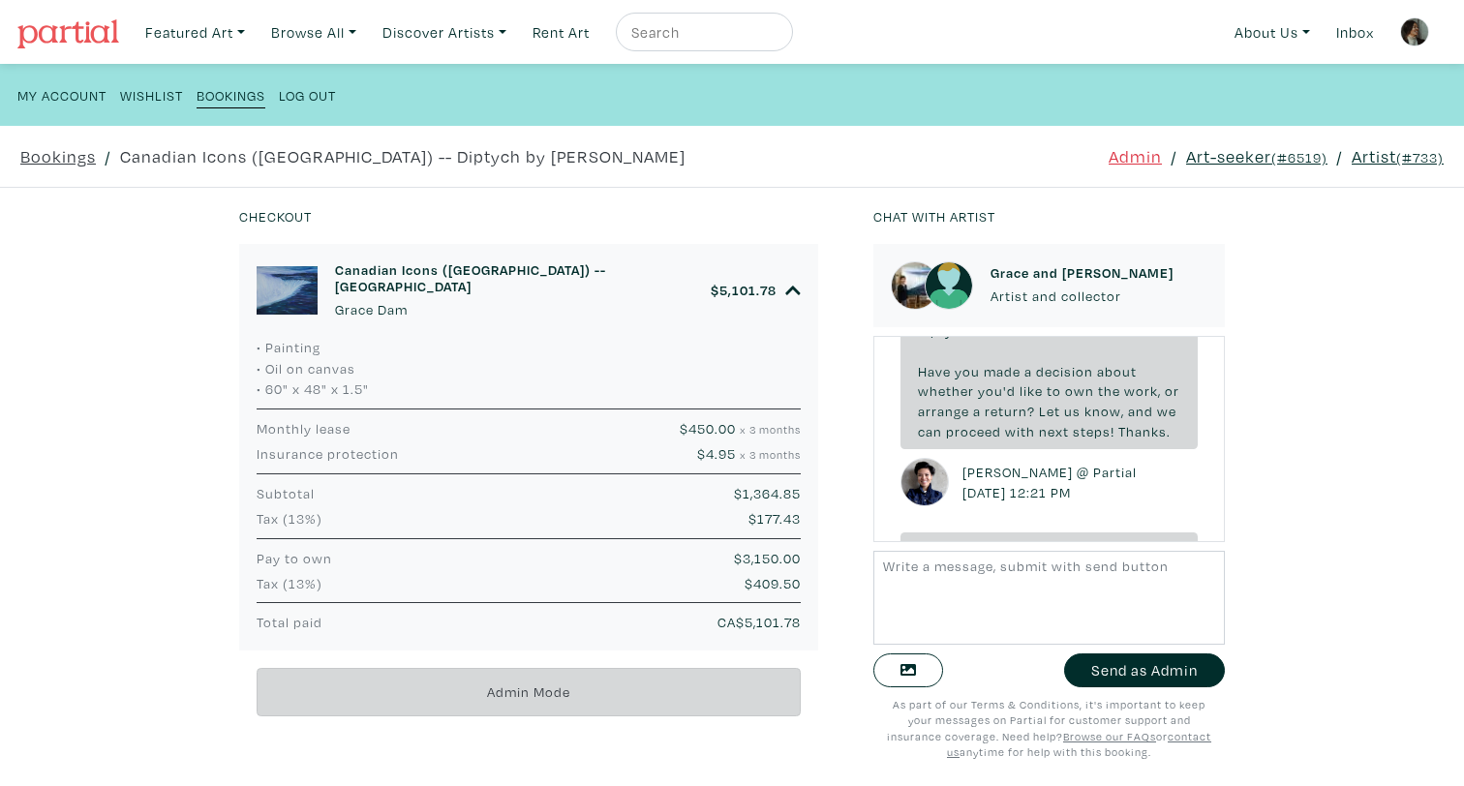
scroll to position [5323, 0]
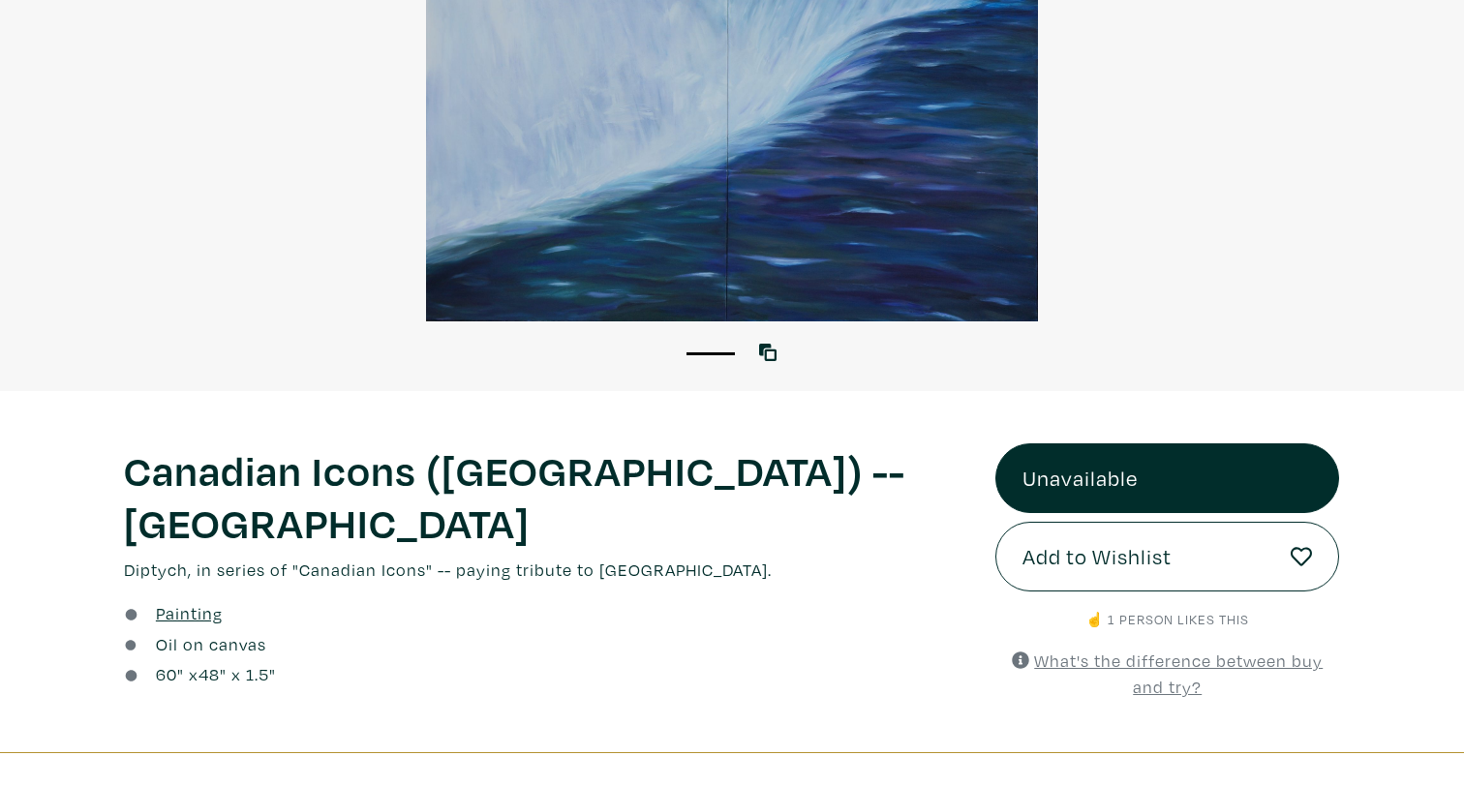
scroll to position [617, 0]
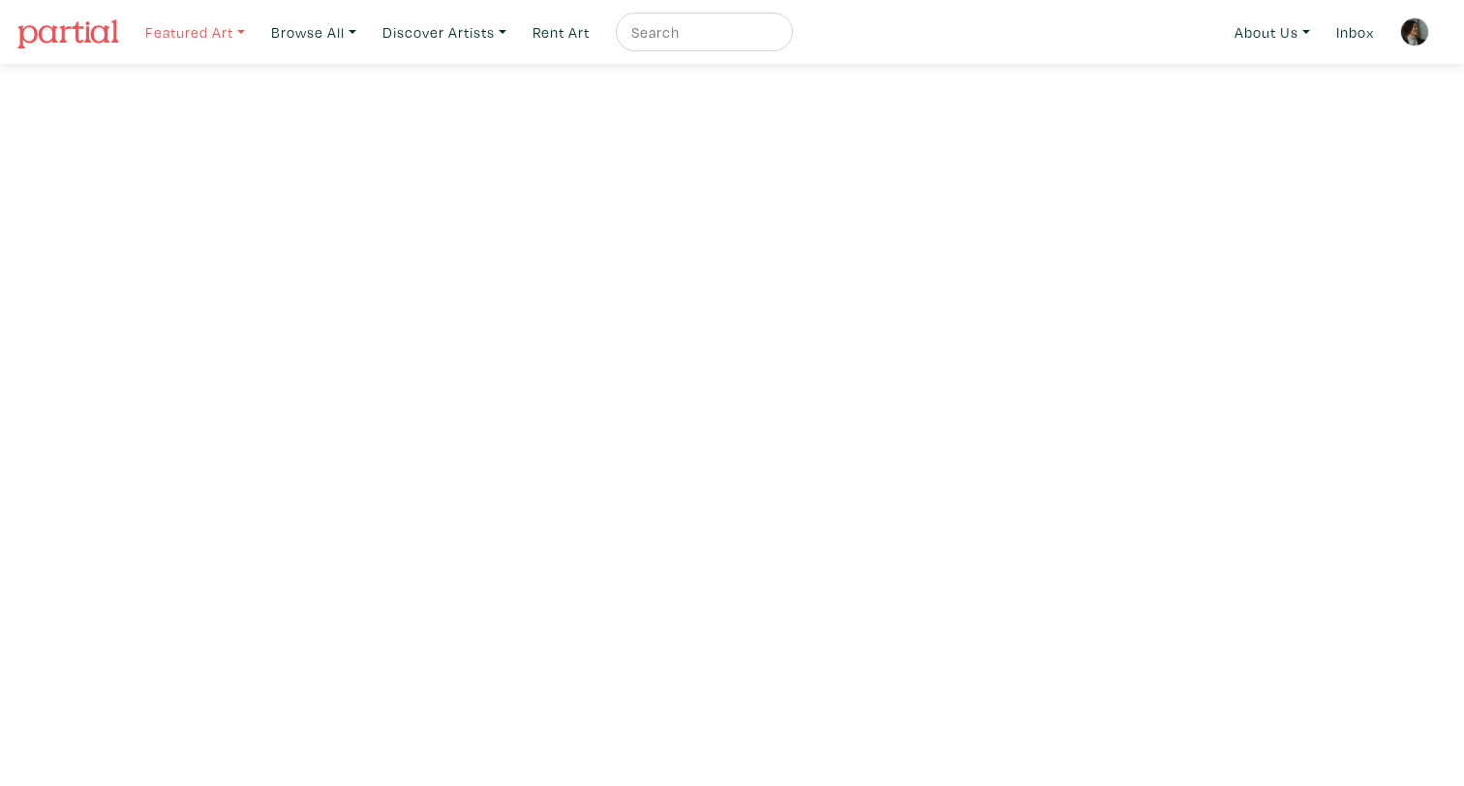
click at [237, 31] on link "Featured Art" at bounding box center [195, 33] width 117 height 40
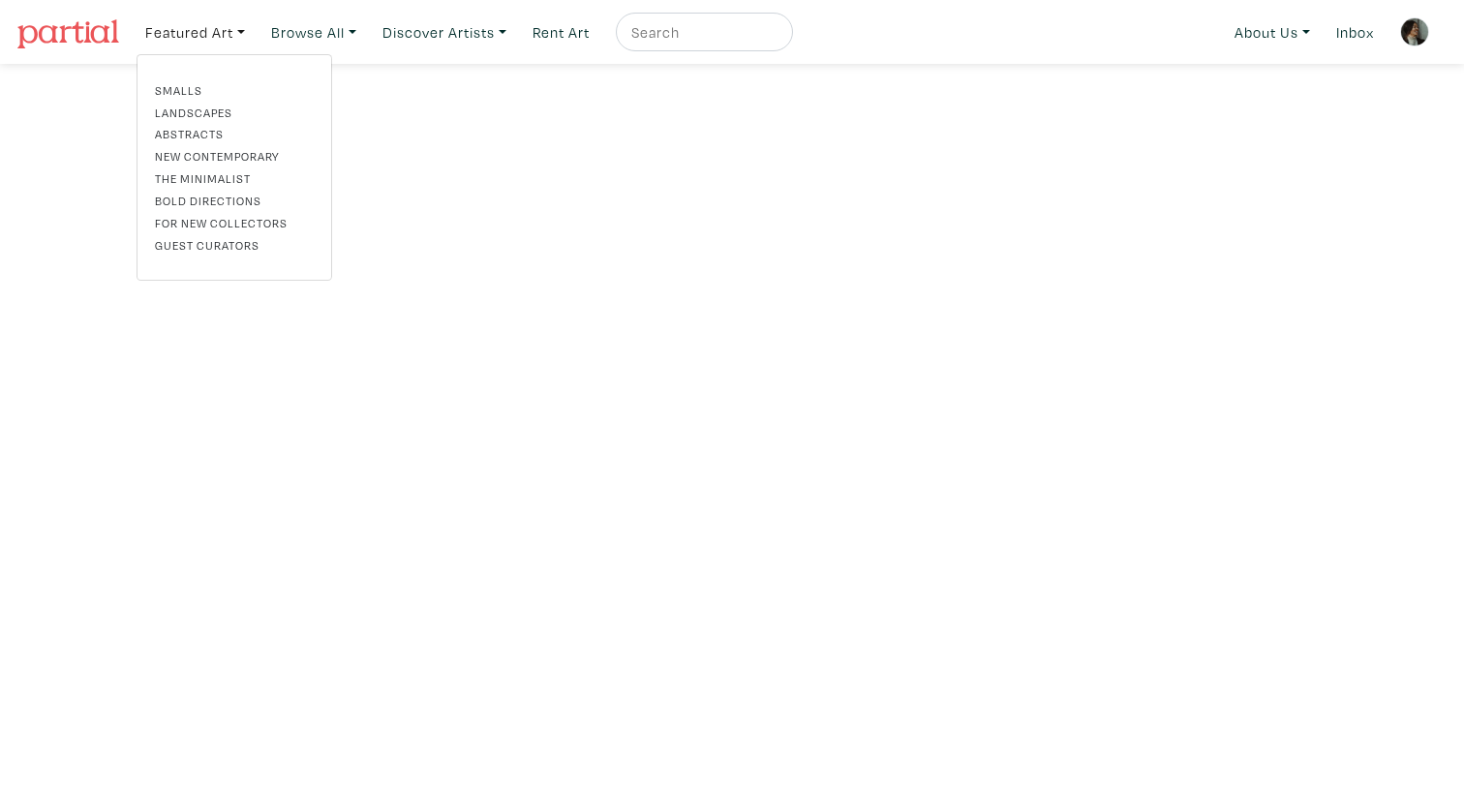
click at [200, 124] on div "Smalls Landscapes Abstracts New Contemporary The Minimalist Bold Directions For…" at bounding box center [234, 167] width 188 height 172
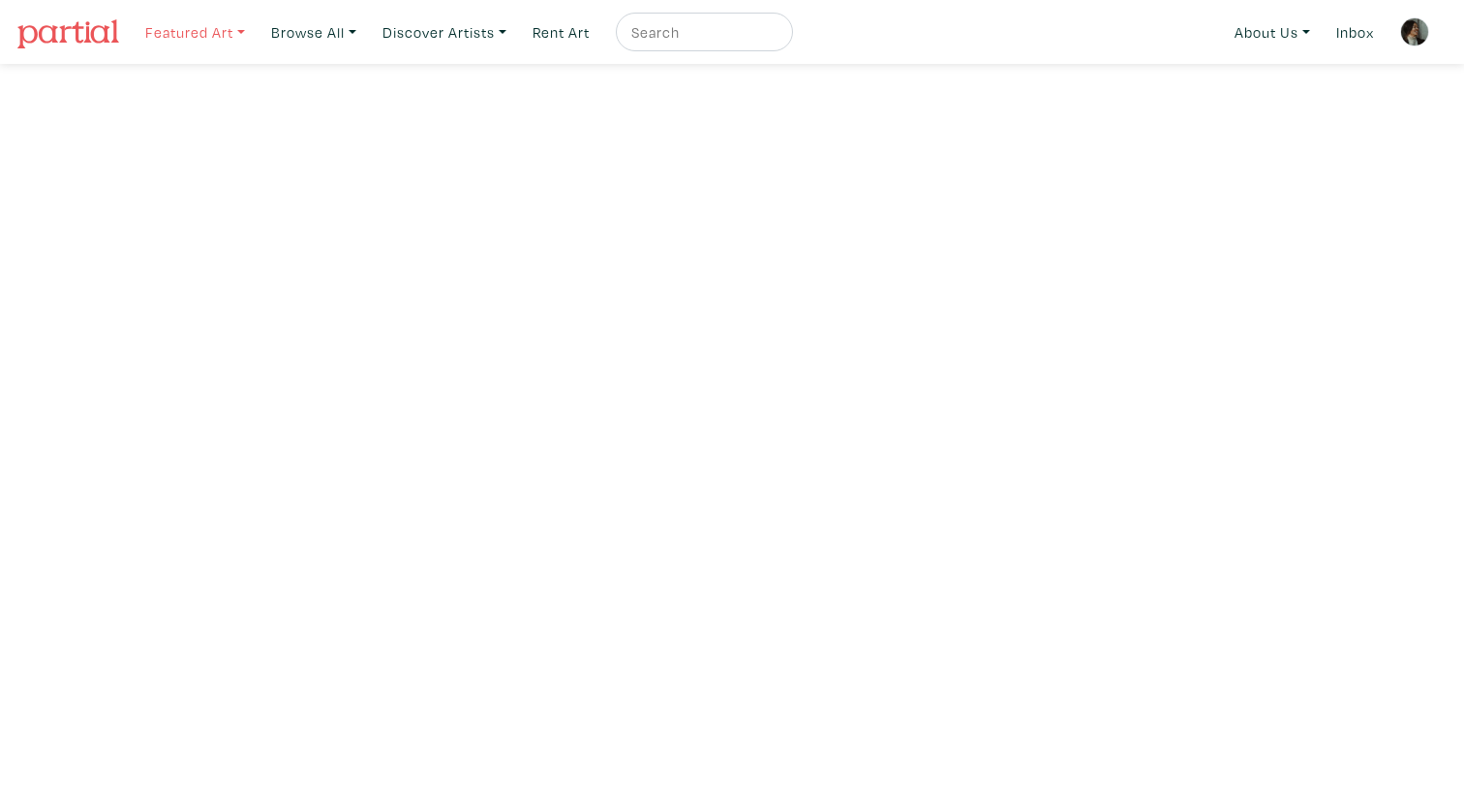
click at [206, 30] on link "Featured Art" at bounding box center [195, 33] width 117 height 40
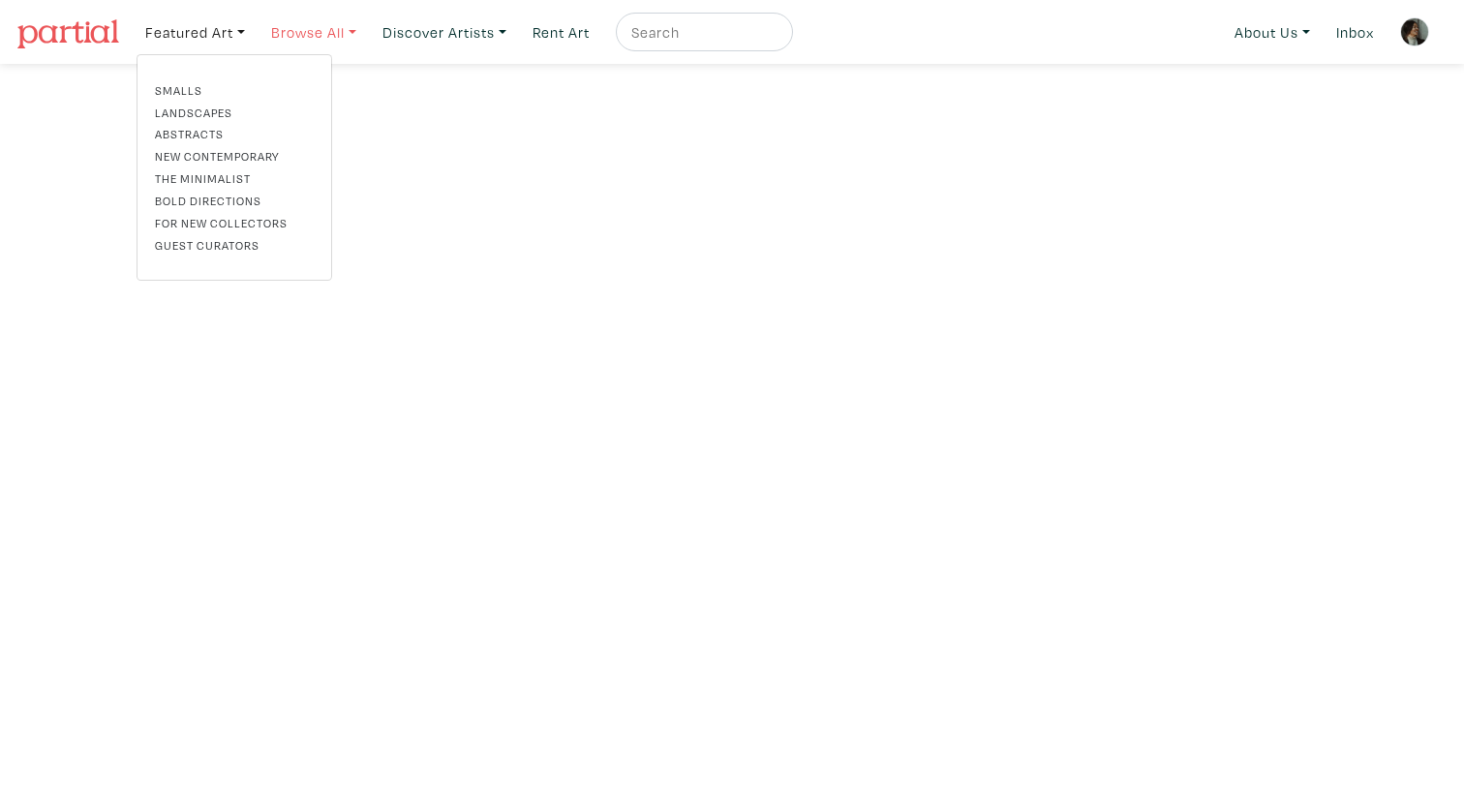
click at [291, 30] on link "Browse All" at bounding box center [313, 33] width 103 height 40
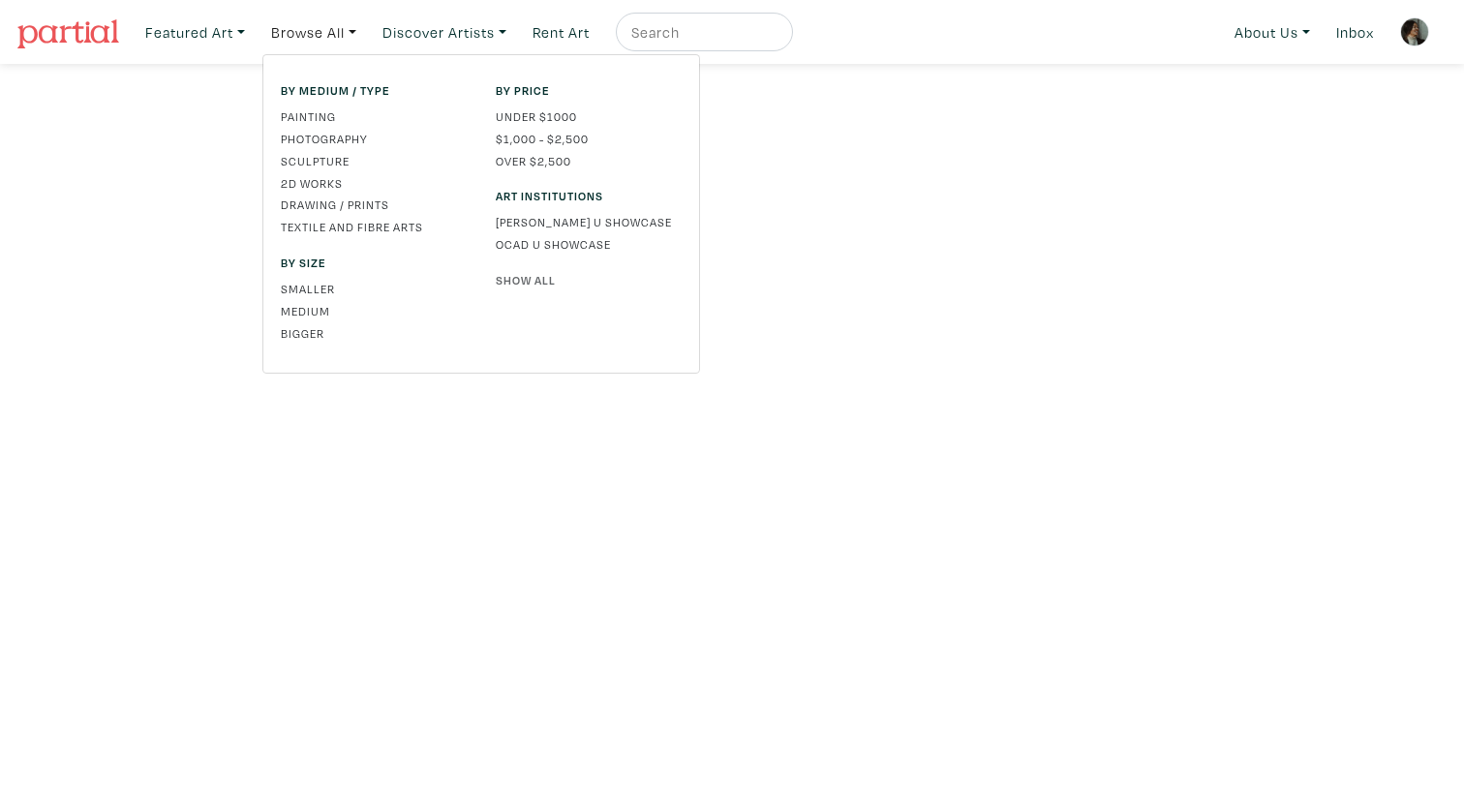
click at [526, 271] on link "Show All" at bounding box center [589, 279] width 186 height 17
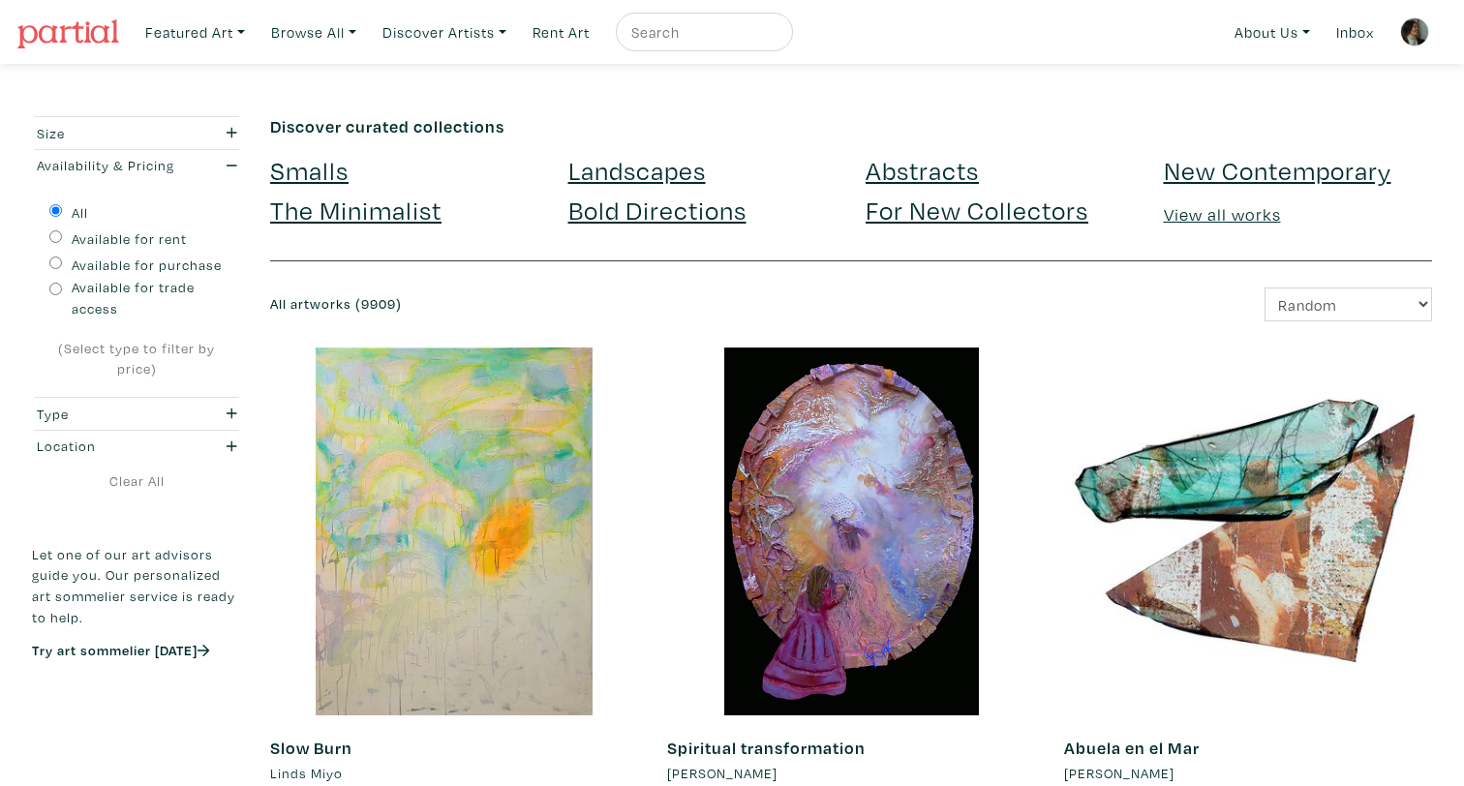
click at [397, 212] on link "The Minimalist" at bounding box center [355, 210] width 171 height 34
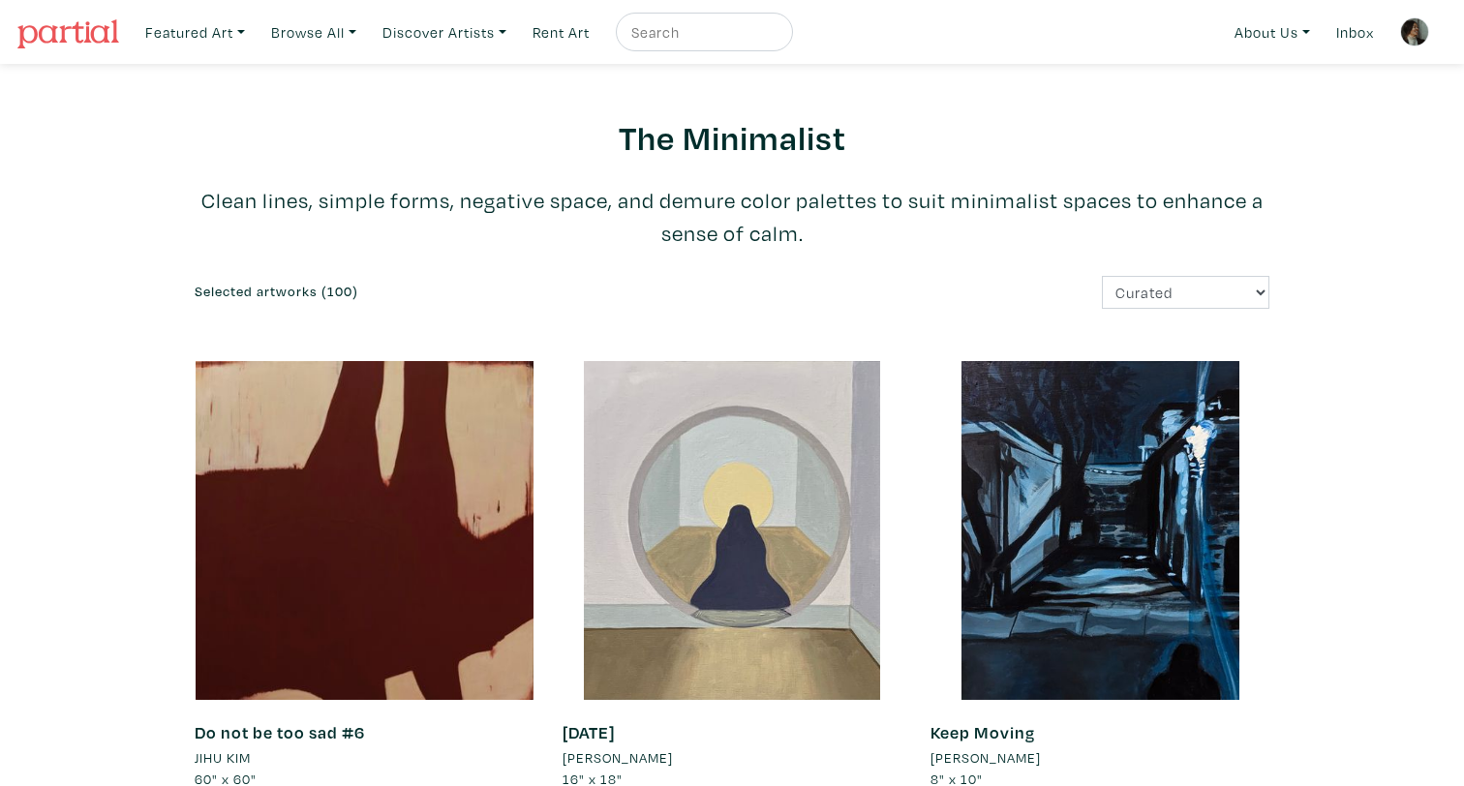
click at [94, 34] on img at bounding box center [68, 33] width 102 height 29
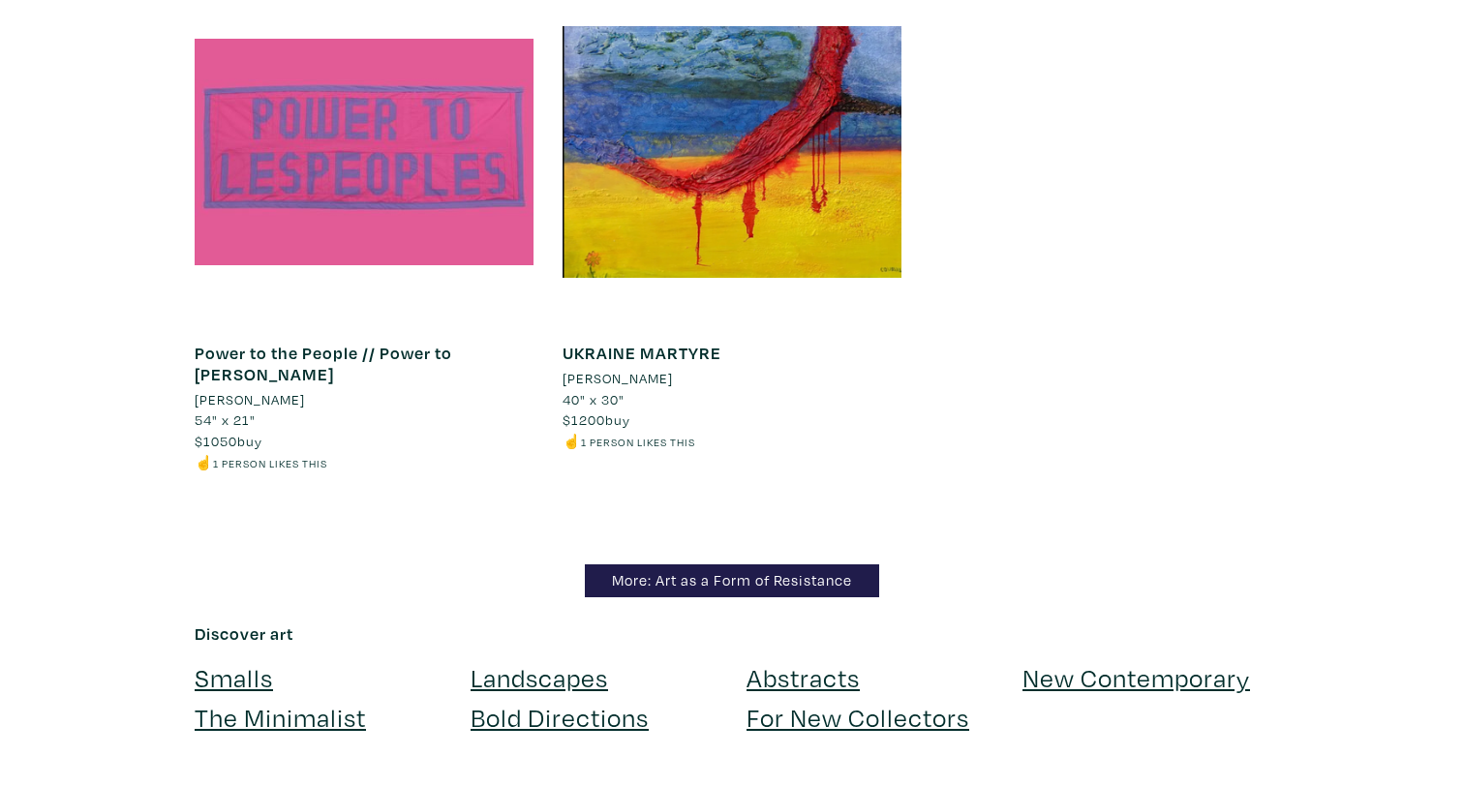
scroll to position [3309, 0]
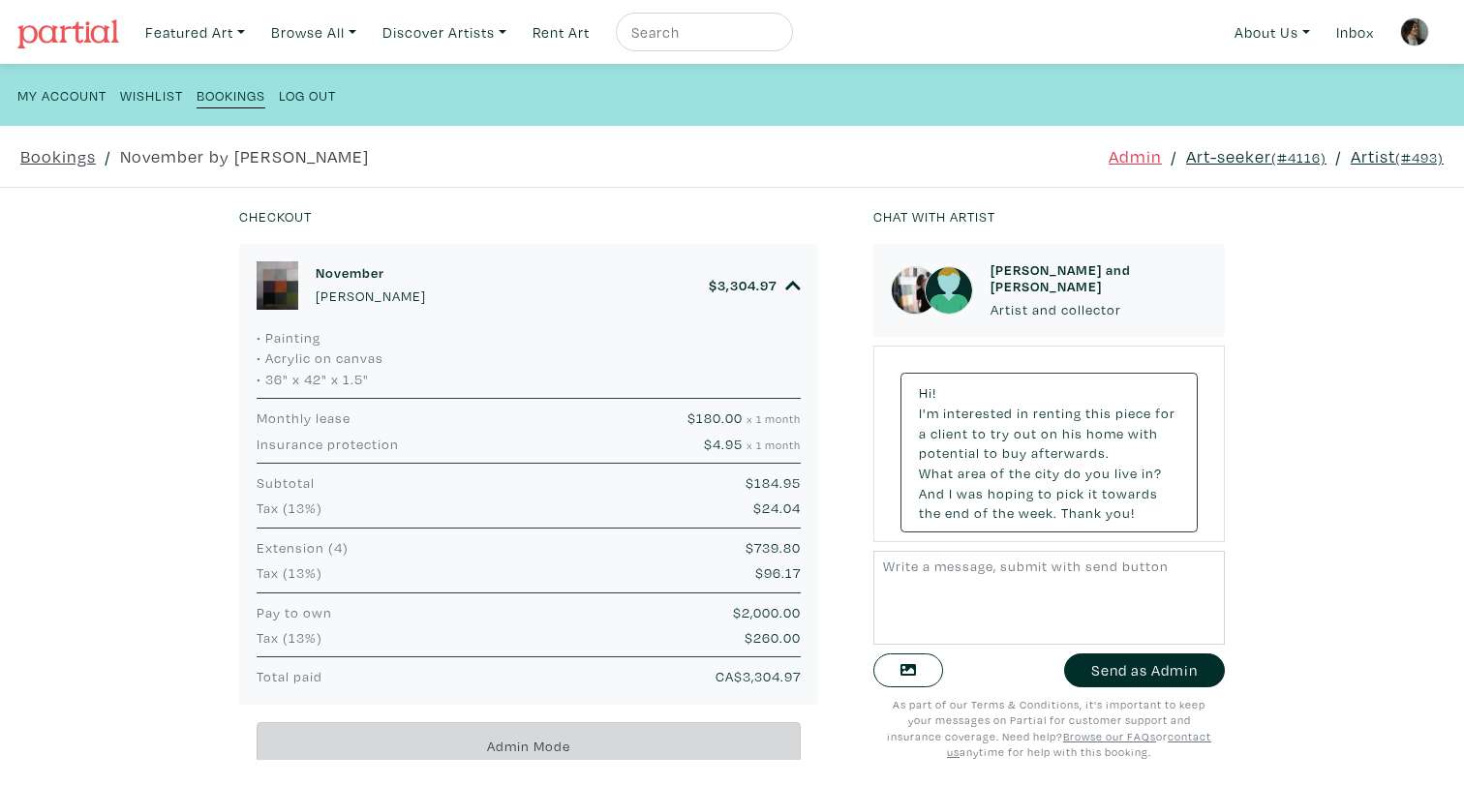
scroll to position [8568, 0]
